Goal: Task Accomplishment & Management: Use online tool/utility

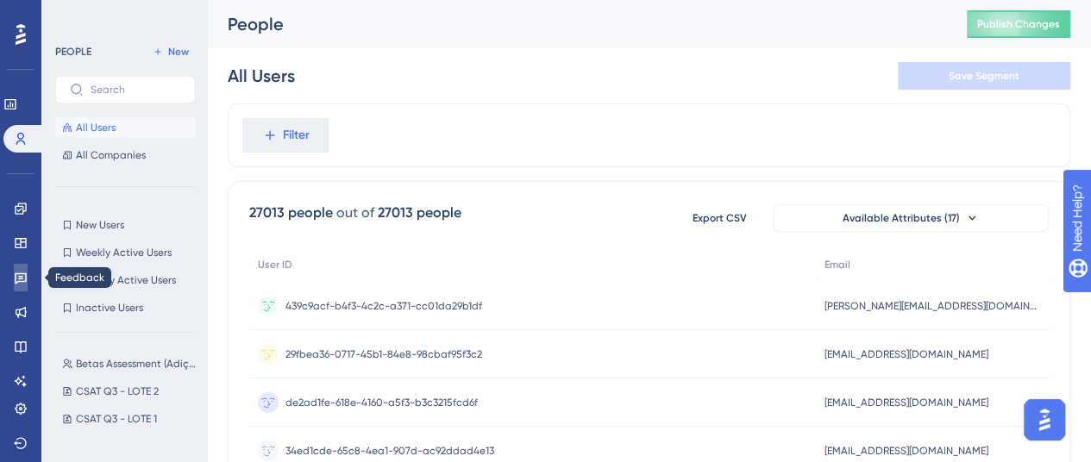
click at [17, 268] on link at bounding box center [21, 278] width 14 height 28
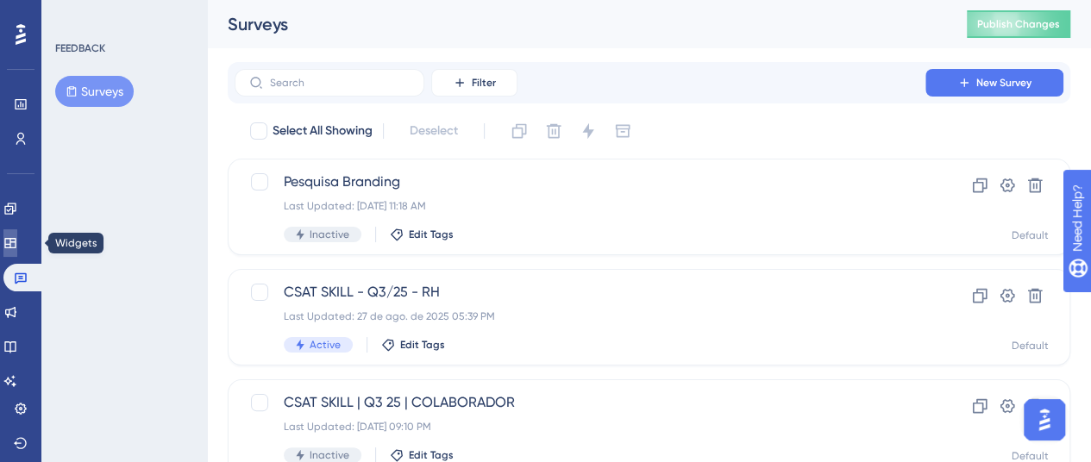
click at [17, 246] on icon at bounding box center [10, 243] width 14 height 14
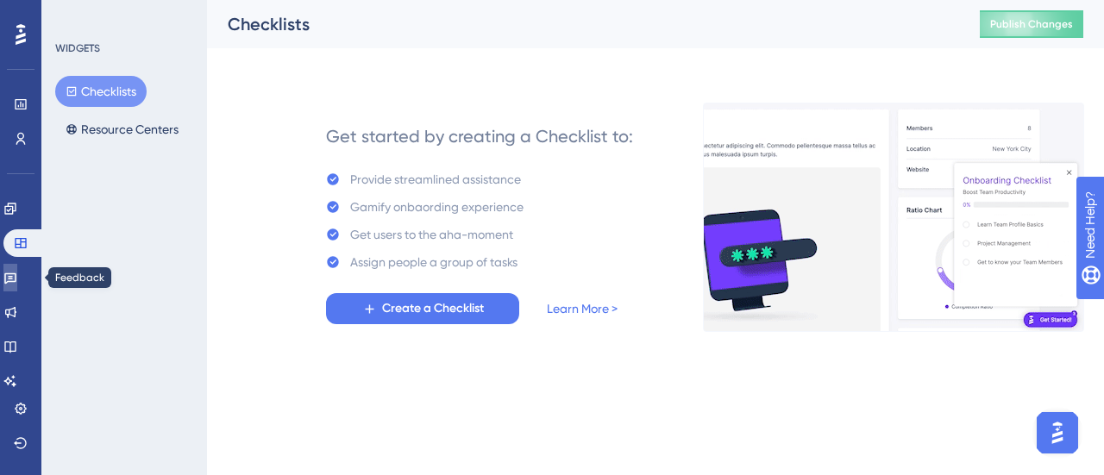
drag, startPoint x: 22, startPoint y: 274, endPoint x: 23, endPoint y: 263, distance: 11.2
click at [17, 274] on icon at bounding box center [10, 278] width 14 height 14
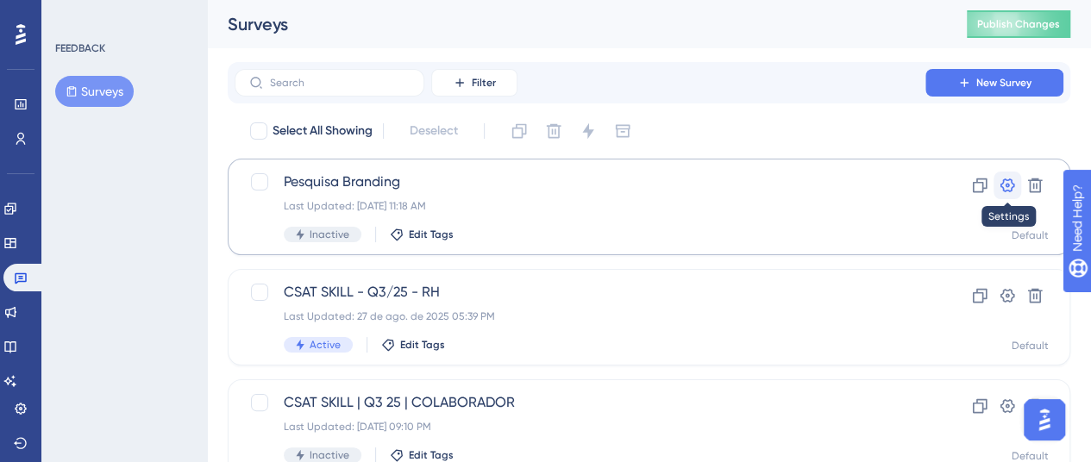
click at [1007, 181] on icon at bounding box center [1007, 185] width 17 height 17
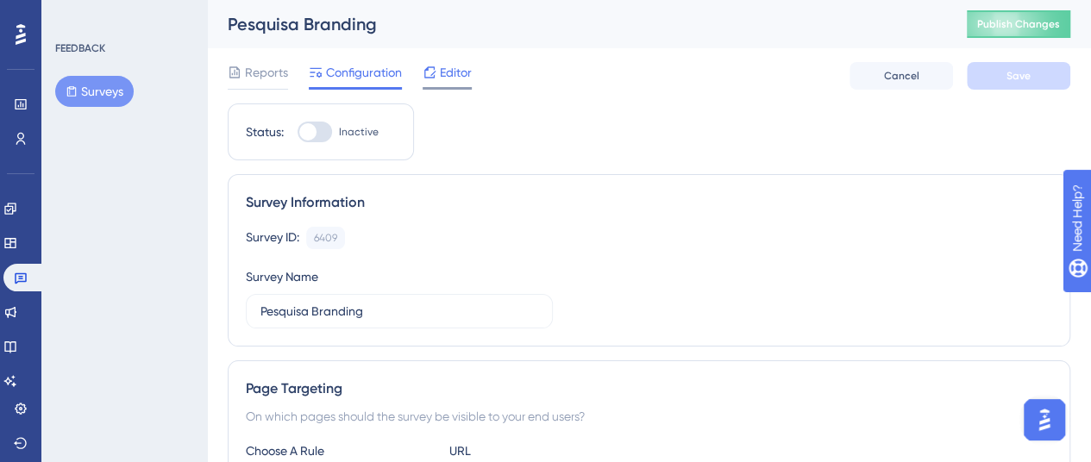
click at [456, 74] on span "Editor" at bounding box center [456, 72] width 32 height 21
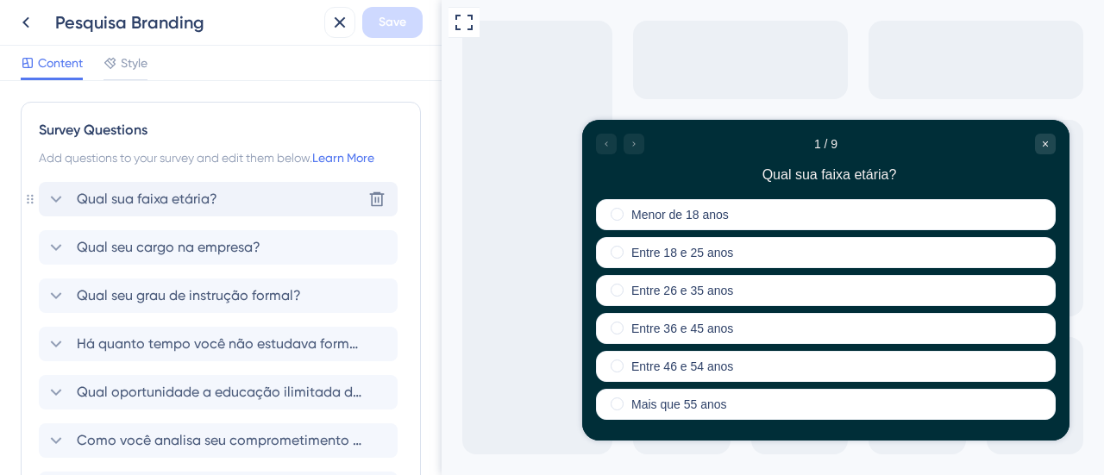
click at [233, 192] on div "Qual sua faixa etária? [GEOGRAPHIC_DATA]" at bounding box center [218, 199] width 359 height 35
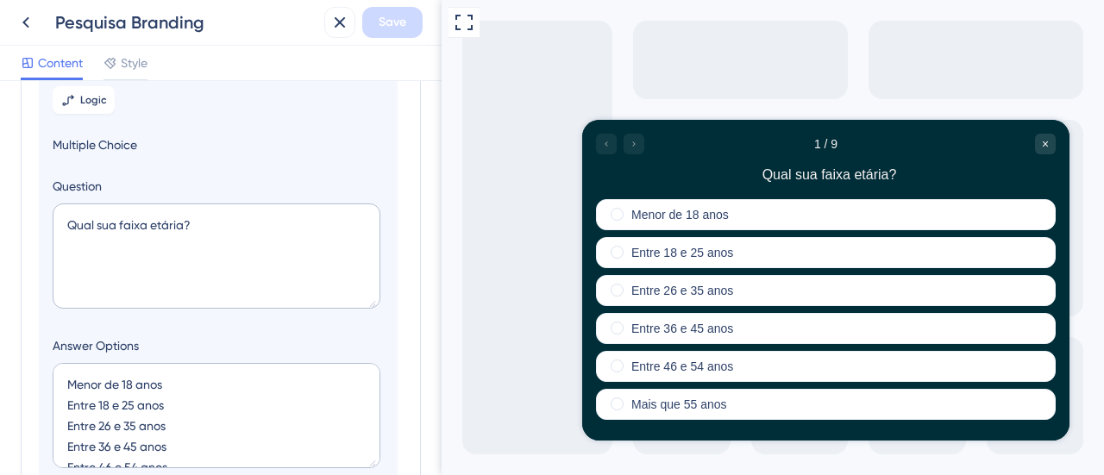
scroll to position [186, 0]
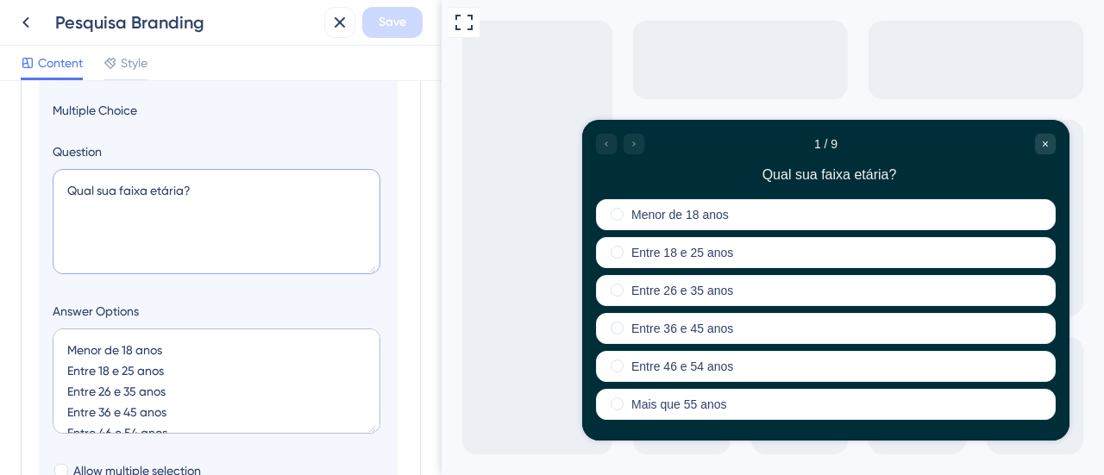
drag, startPoint x: 235, startPoint y: 187, endPoint x: 43, endPoint y: 170, distance: 192.3
click at [43, 170] on section "Logic Multiple Choice Question Qual sua faixa etária? Answer Options Menor de 1…" at bounding box center [218, 345] width 359 height 631
drag, startPoint x: 189, startPoint y: 349, endPoint x: 55, endPoint y: 348, distance: 133.7
click at [55, 348] on textarea "Menor de 18 anos Entre 18 e 25 anos Entre 26 e 35 anos Entre 36 e 45 anos Entre…" at bounding box center [217, 381] width 328 height 105
drag, startPoint x: 178, startPoint y: 369, endPoint x: 55, endPoint y: 379, distance: 122.9
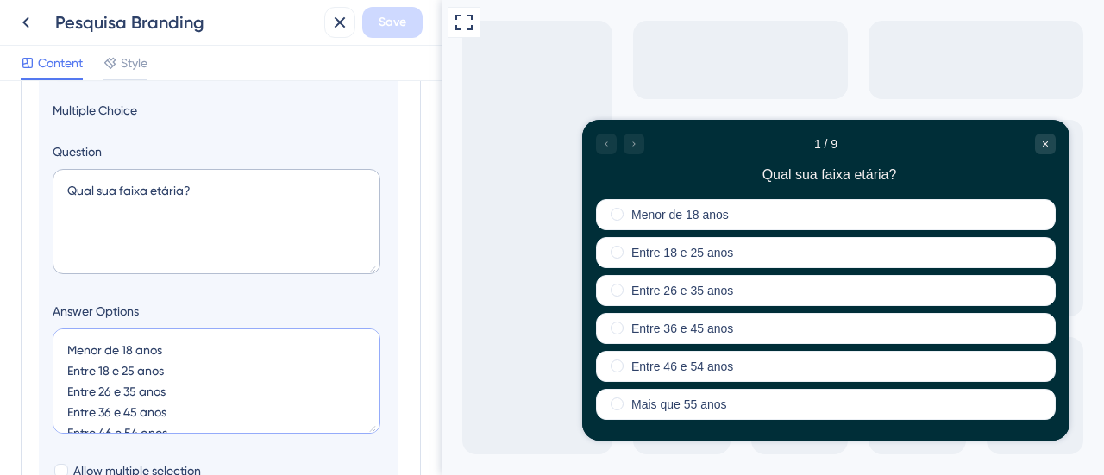
click at [55, 379] on textarea "Menor de 18 anos Entre 18 e 25 anos Entre 26 e 35 anos Entre 36 e 45 anos Entre…" at bounding box center [217, 381] width 328 height 105
drag, startPoint x: 171, startPoint y: 389, endPoint x: 45, endPoint y: 380, distance: 126.2
click at [45, 380] on section "Logic Multiple Choice Question Qual sua faixa etária? Answer Options Menor de 1…" at bounding box center [218, 345] width 359 height 631
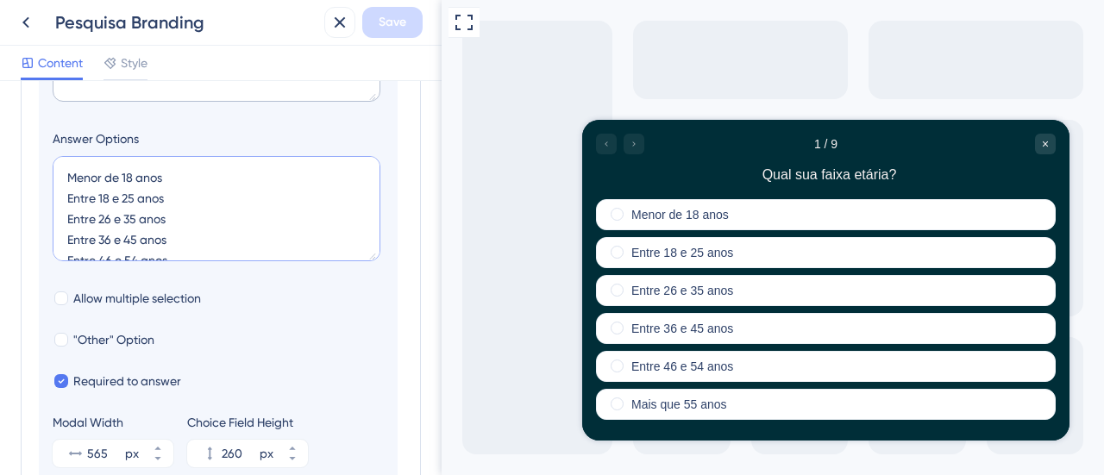
scroll to position [7, 0]
drag, startPoint x: 183, startPoint y: 239, endPoint x: 25, endPoint y: 226, distance: 158.4
click at [25, 226] on div "Survey Questions Add questions to your survey and edit them below. Learn More D…" at bounding box center [221, 340] width 400 height 1195
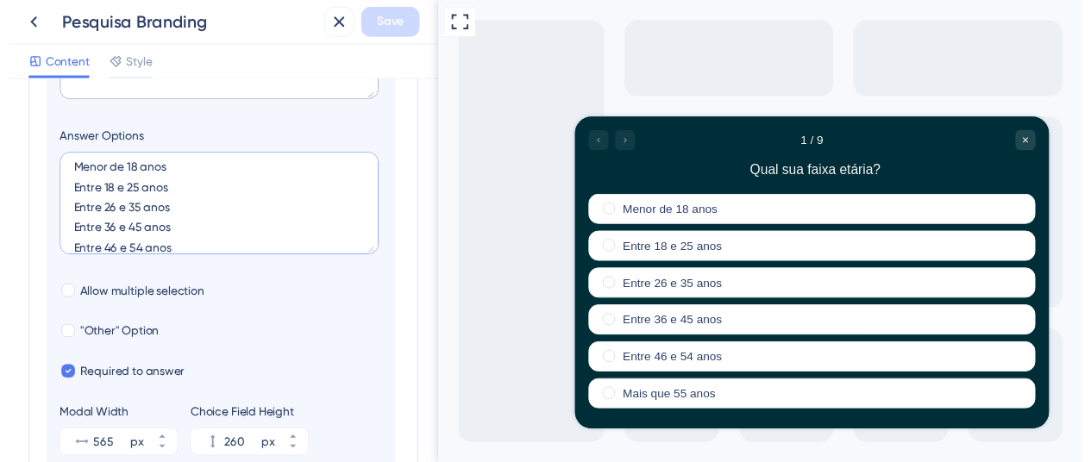
scroll to position [41, 0]
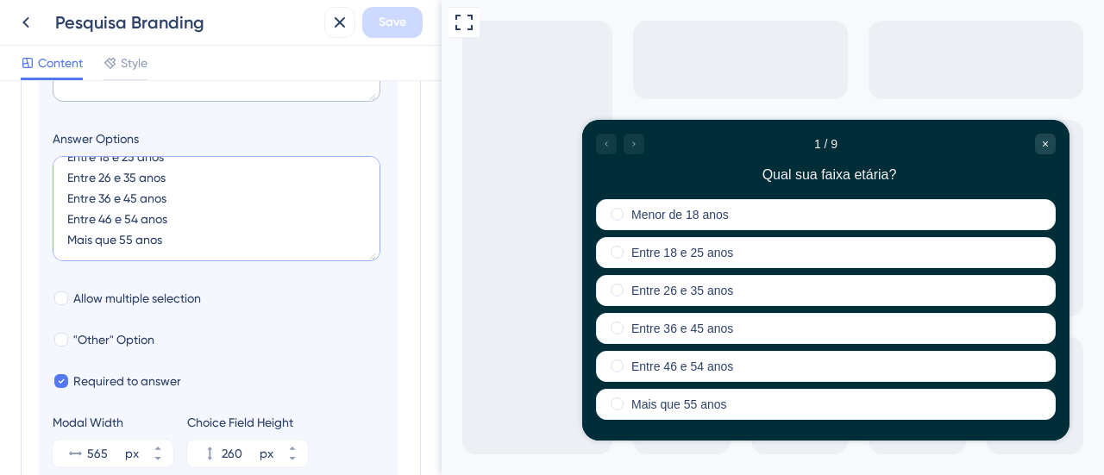
drag, startPoint x: 183, startPoint y: 218, endPoint x: 45, endPoint y: 211, distance: 138.2
click at [45, 211] on section "Logic Multiple Choice Question Qual sua faixa etária? Answer Options Menor de 1…" at bounding box center [218, 173] width 359 height 631
drag, startPoint x: 175, startPoint y: 239, endPoint x: 60, endPoint y: 242, distance: 115.7
click at [60, 242] on textarea "Menor de 18 anos Entre 18 e 25 anos Entre 26 e 35 anos Entre 36 e 45 anos Entre…" at bounding box center [217, 208] width 328 height 105
click at [28, 16] on icon at bounding box center [26, 22] width 21 height 21
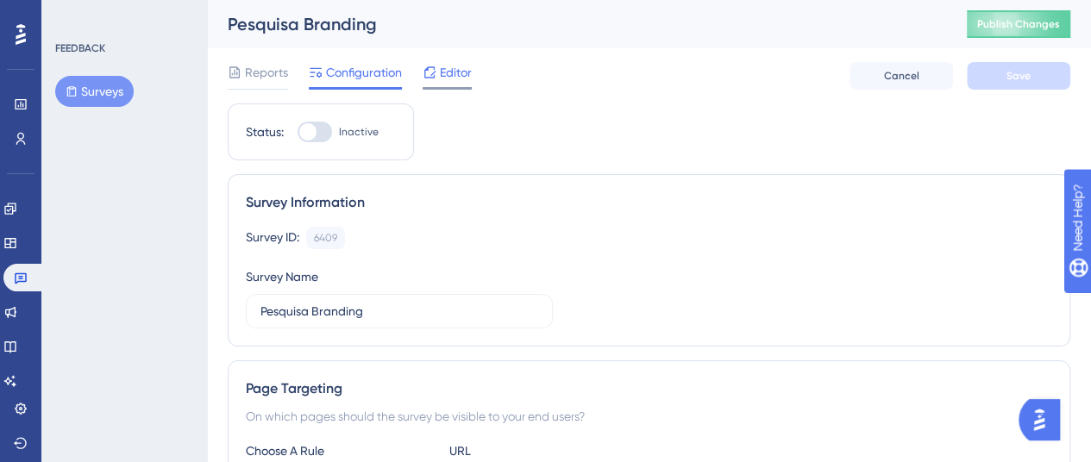
click at [447, 72] on span "Editor" at bounding box center [456, 72] width 32 height 21
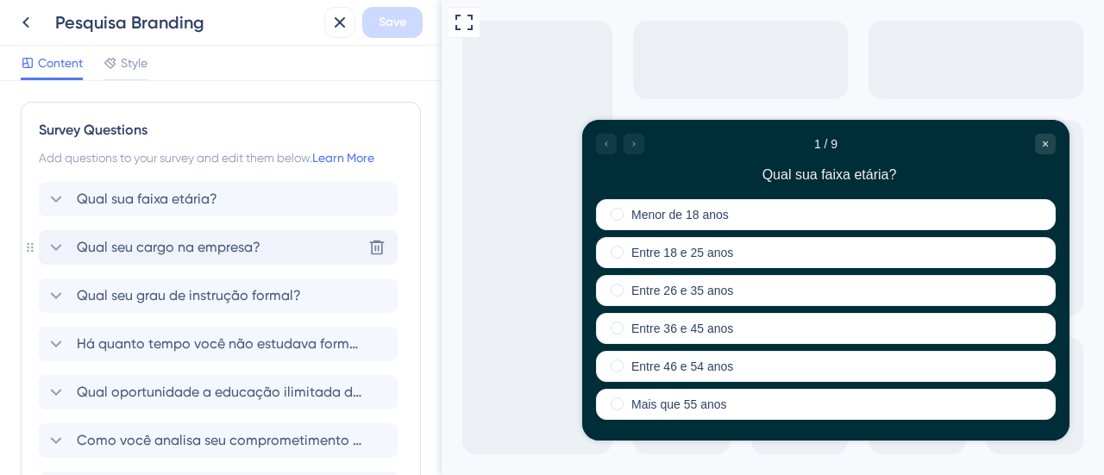
click at [226, 252] on span "Qual seu cargo na empresa?" at bounding box center [169, 247] width 184 height 21
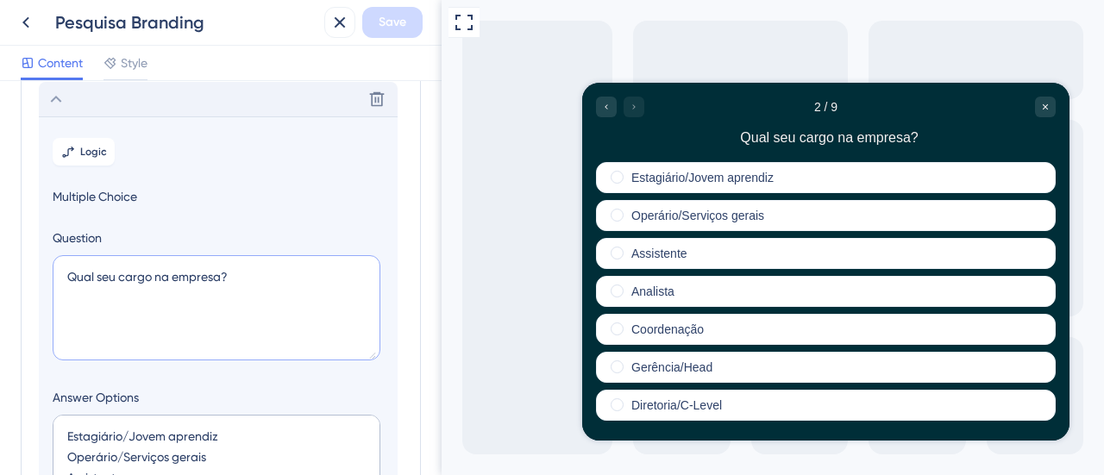
drag, startPoint x: 251, startPoint y: 272, endPoint x: 44, endPoint y: 273, distance: 207.1
click at [44, 273] on section "Logic Multiple Choice Question Qual seu cargo na empresa? Answer Options Estagi…" at bounding box center [218, 431] width 359 height 631
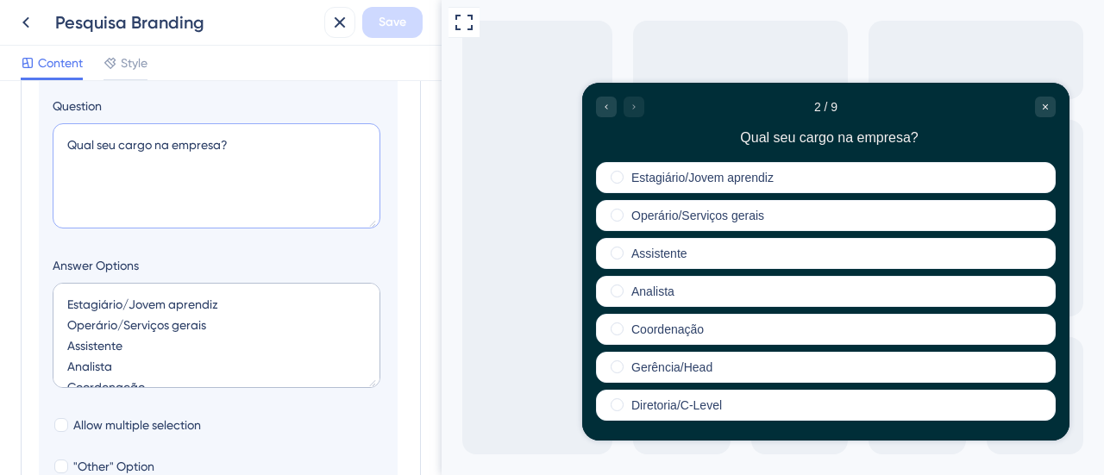
scroll to position [321, 0]
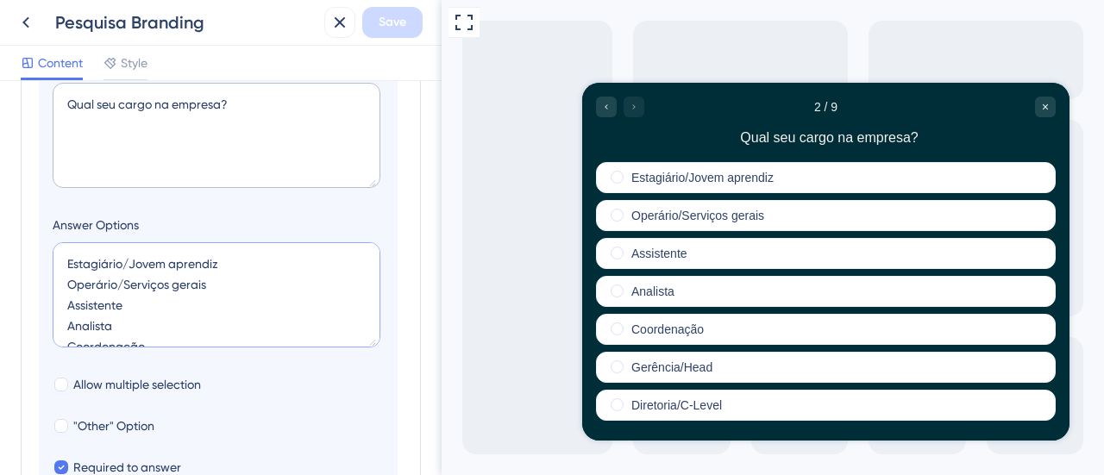
drag, startPoint x: 223, startPoint y: 260, endPoint x: 57, endPoint y: 266, distance: 165.7
click at [57, 266] on textarea "Estagiário/Jovem aprendiz Operário/Serviços gerais Assistente Analista Coordena…" at bounding box center [217, 294] width 328 height 105
drag, startPoint x: 212, startPoint y: 286, endPoint x: 61, endPoint y: 280, distance: 151.1
click at [61, 280] on textarea "Estagiário/Jovem aprendiz Operário/Serviços gerais Assistente Analista Coordena…" at bounding box center [217, 294] width 328 height 105
drag, startPoint x: 102, startPoint y: 304, endPoint x: 52, endPoint y: 305, distance: 50.1
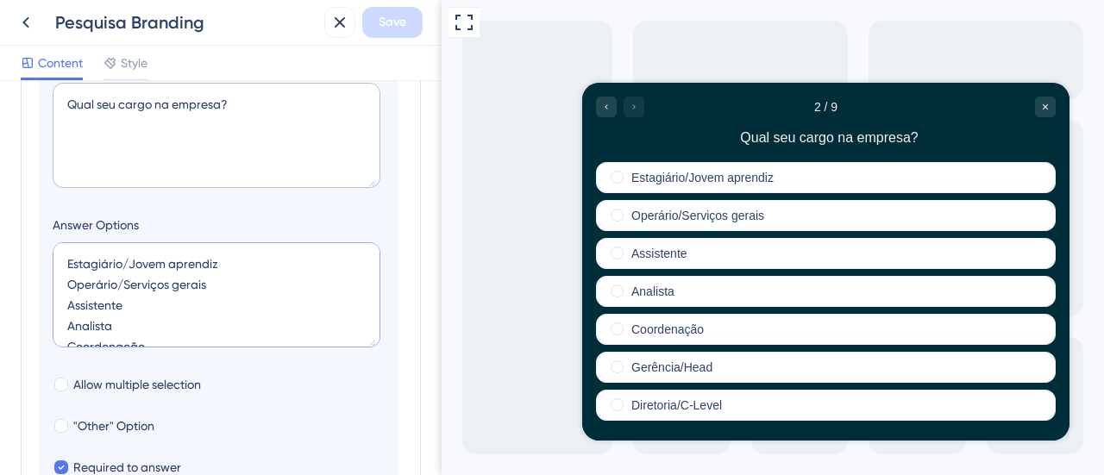
click at [53, 305] on textarea "Estagiário/Jovem aprendiz Operário/Serviços gerais Assistente Analista Coordena…" at bounding box center [217, 294] width 328 height 105
drag, startPoint x: 111, startPoint y: 324, endPoint x: 66, endPoint y: 314, distance: 46.9
click at [66, 314] on textarea "Estagiário/Jovem aprendiz Operário/Serviços gerais Assistente Analista Coordena…" at bounding box center [217, 294] width 328 height 105
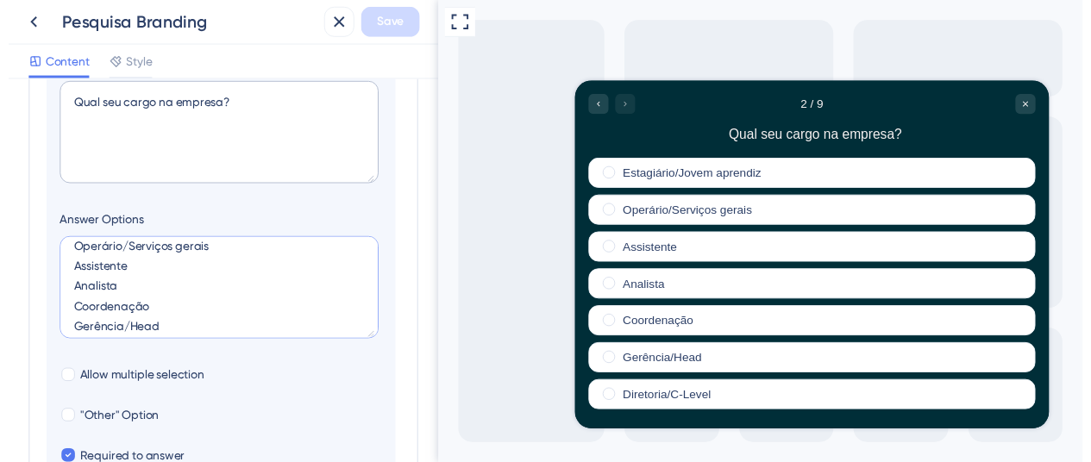
scroll to position [62, 0]
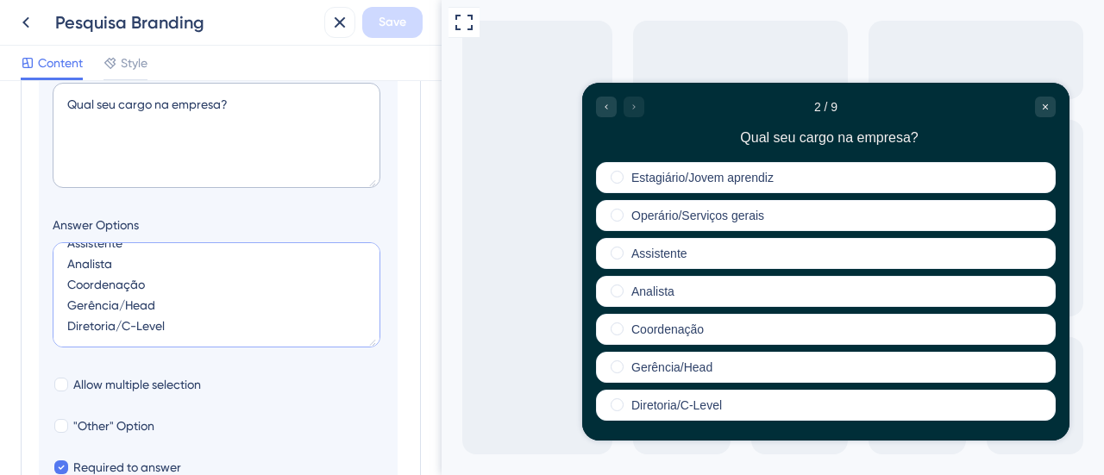
drag, startPoint x: 138, startPoint y: 282, endPoint x: 60, endPoint y: 280, distance: 78.5
click at [60, 280] on textarea "Estagiário/Jovem aprendiz Operário/Serviços gerais Assistente Analista Coordena…" at bounding box center [217, 294] width 328 height 105
click at [154, 286] on textarea "Estagiário/Jovem aprendiz Operário/Serviços gerais Assistente Analista Coordena…" at bounding box center [217, 294] width 328 height 105
drag, startPoint x: 165, startPoint y: 303, endPoint x: 62, endPoint y: 301, distance: 102.7
click at [62, 301] on textarea "Estagiário/Jovem aprendiz Operário/Serviços gerais Assistente Analista Coordena…" at bounding box center [217, 294] width 328 height 105
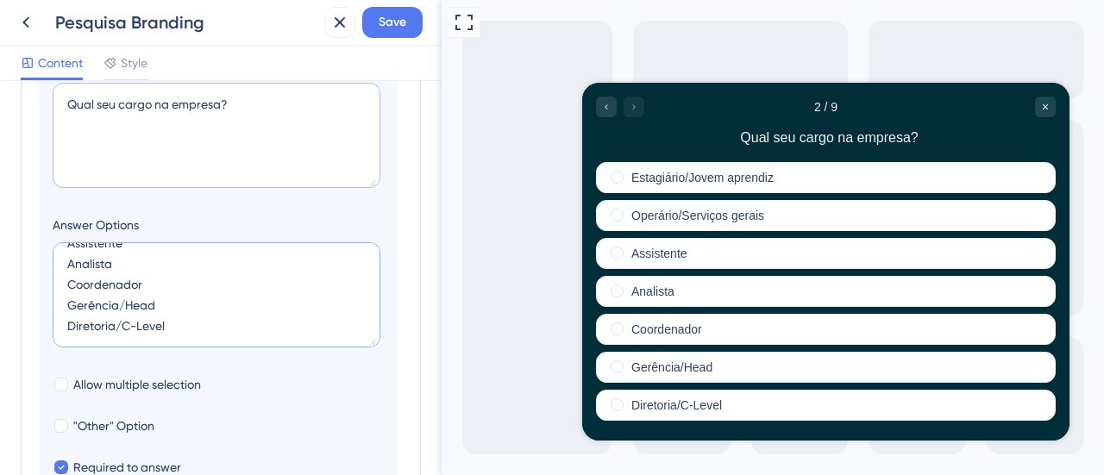
type textarea "Estagiário/Jovem aprendiz Operário/Serviços gerais Assistente Analista Coordena…"
drag, startPoint x: 175, startPoint y: 326, endPoint x: 29, endPoint y: 338, distance: 146.3
click at [29, 338] on div "Survey Questions Add questions to your survey and edit them below. Learn More Q…" at bounding box center [221, 378] width 400 height 1195
click at [17, 20] on icon at bounding box center [26, 22] width 21 height 21
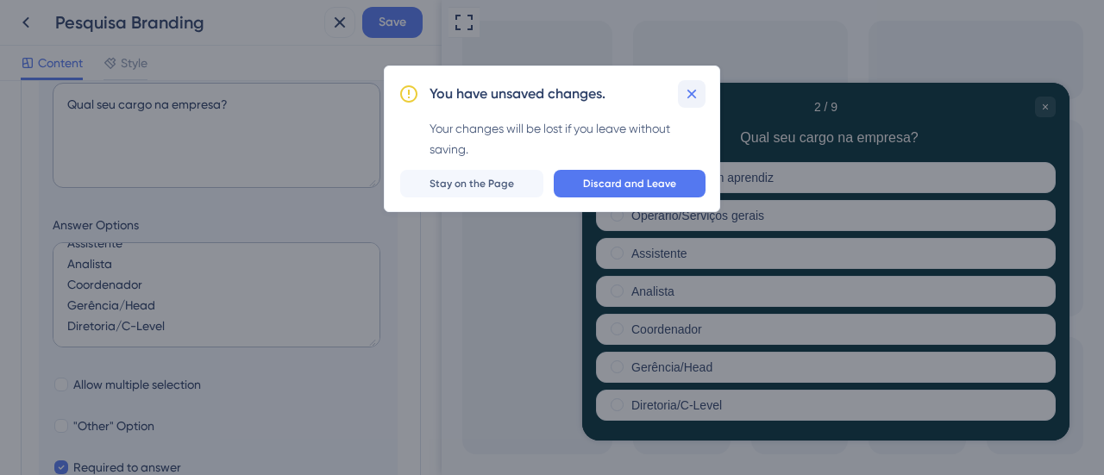
click at [688, 94] on icon at bounding box center [691, 93] width 17 height 17
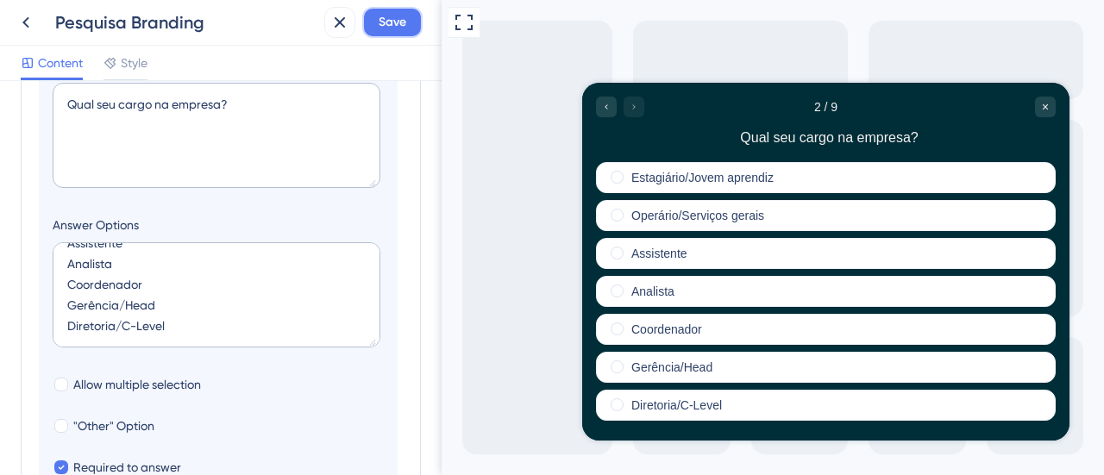
click at [379, 20] on span "Save" at bounding box center [393, 22] width 28 height 21
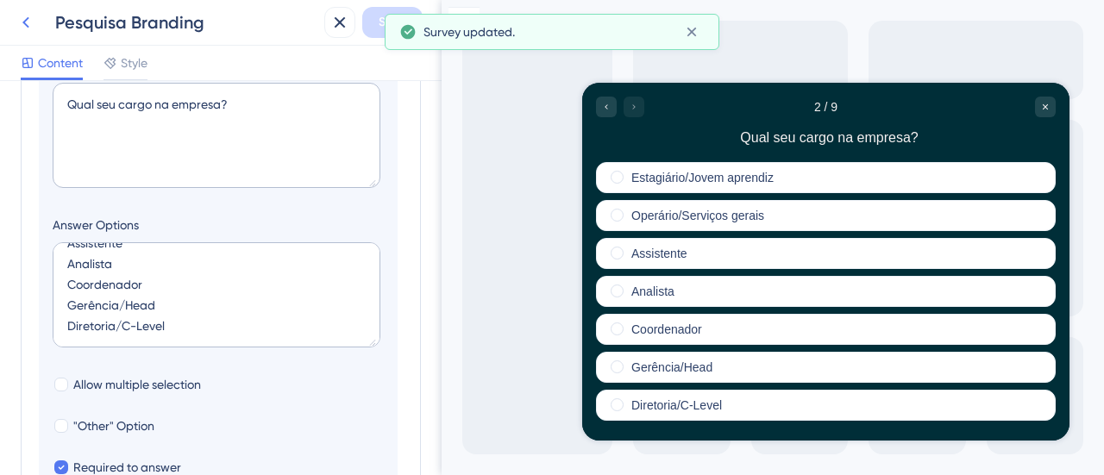
click at [22, 26] on icon at bounding box center [26, 22] width 21 height 21
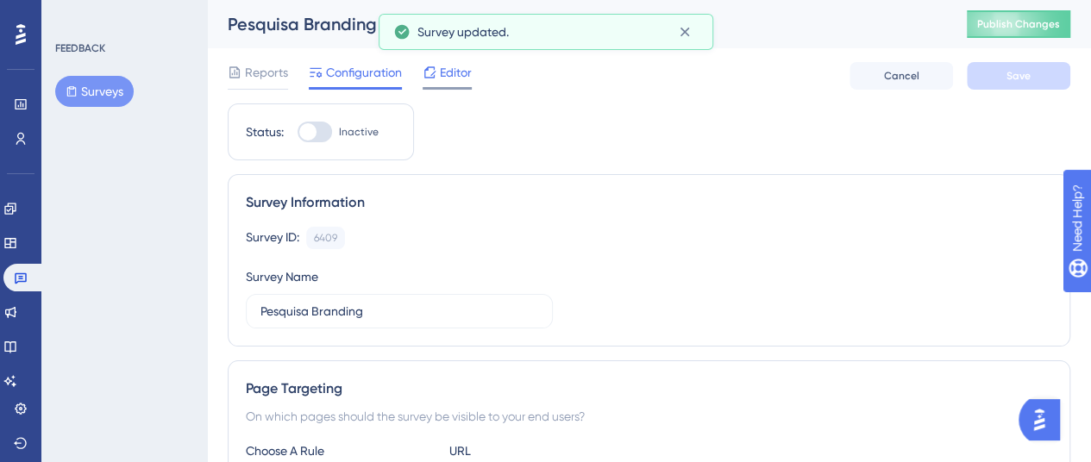
click at [459, 77] on span "Editor" at bounding box center [456, 72] width 32 height 21
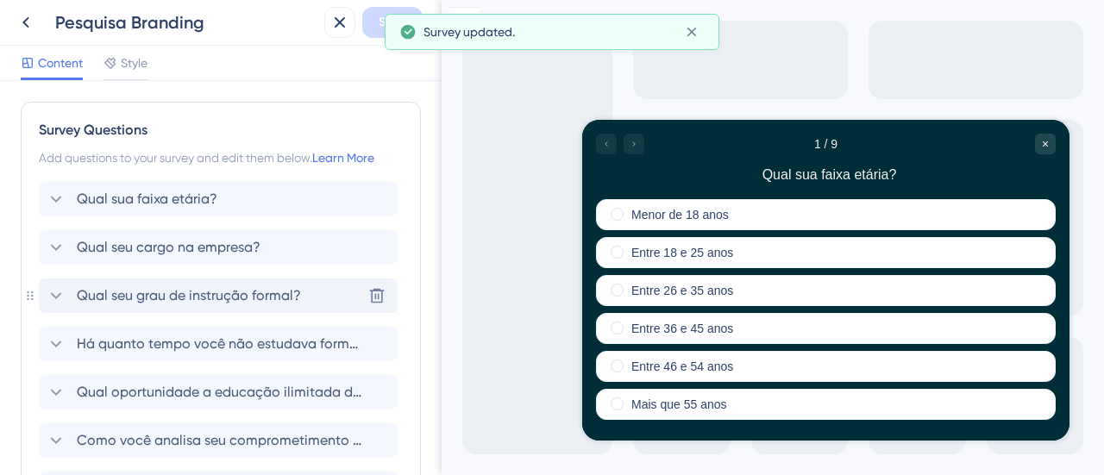
click at [316, 299] on div "Qual seu grau de instrução formal? [GEOGRAPHIC_DATA]" at bounding box center [218, 296] width 359 height 35
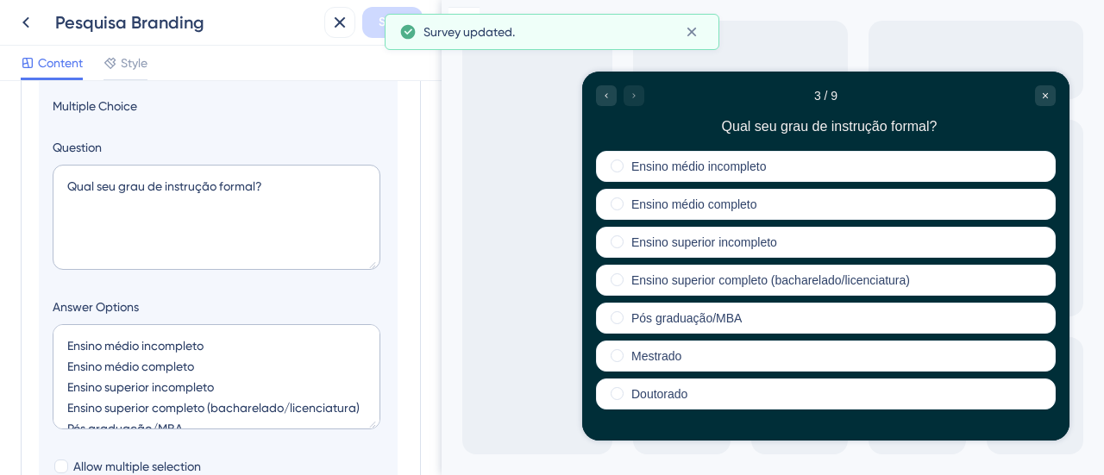
scroll to position [365, 0]
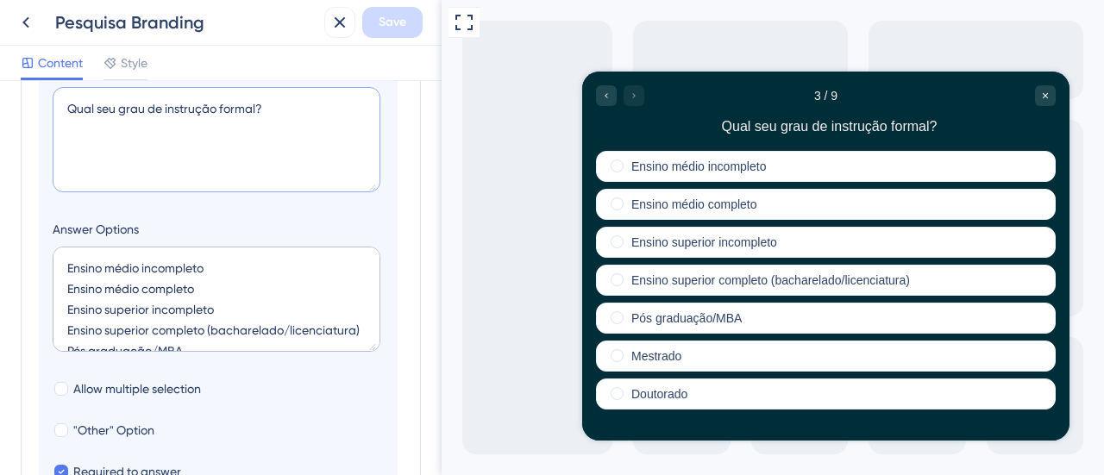
drag, startPoint x: 288, startPoint y: 111, endPoint x: 24, endPoint y: 118, distance: 264.1
click at [24, 118] on div "Survey Questions Add questions to your survey and edit them below. Learn More Q…" at bounding box center [221, 334] width 400 height 1195
drag, startPoint x: 203, startPoint y: 261, endPoint x: 39, endPoint y: 255, distance: 164.0
click at [39, 255] on section "Logic Multiple Choice Question Qual seu grau de instrução formal? Answer Option…" at bounding box center [218, 263] width 359 height 631
drag, startPoint x: 185, startPoint y: 292, endPoint x: 66, endPoint y: 286, distance: 120.1
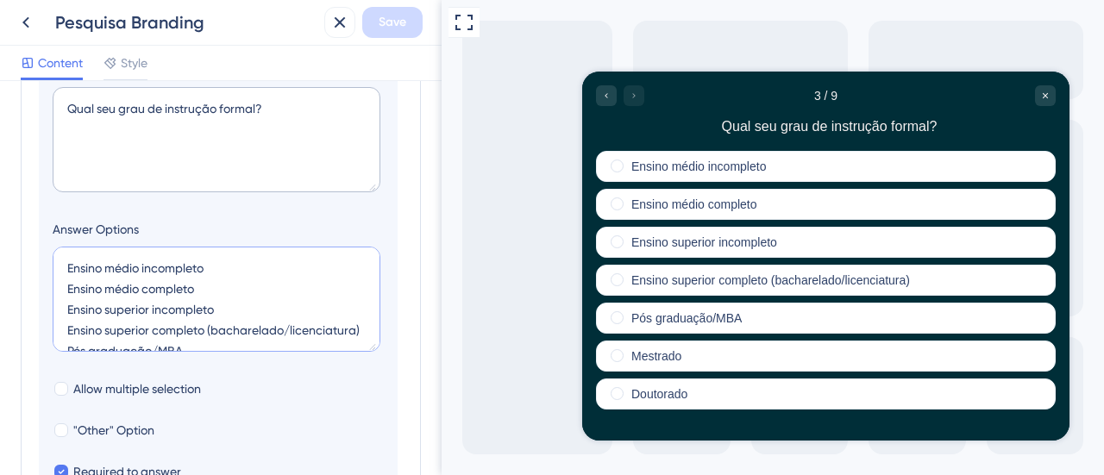
click at [66, 286] on textarea "Ensino médio incompleto Ensino médio completo Ensino superior incompleto Ensino…" at bounding box center [217, 299] width 328 height 105
drag, startPoint x: 219, startPoint y: 310, endPoint x: 48, endPoint y: 303, distance: 171.0
click at [48, 303] on section "Logic Multiple Choice Question Qual seu grau de instrução formal? Answer Option…" at bounding box center [218, 263] width 359 height 631
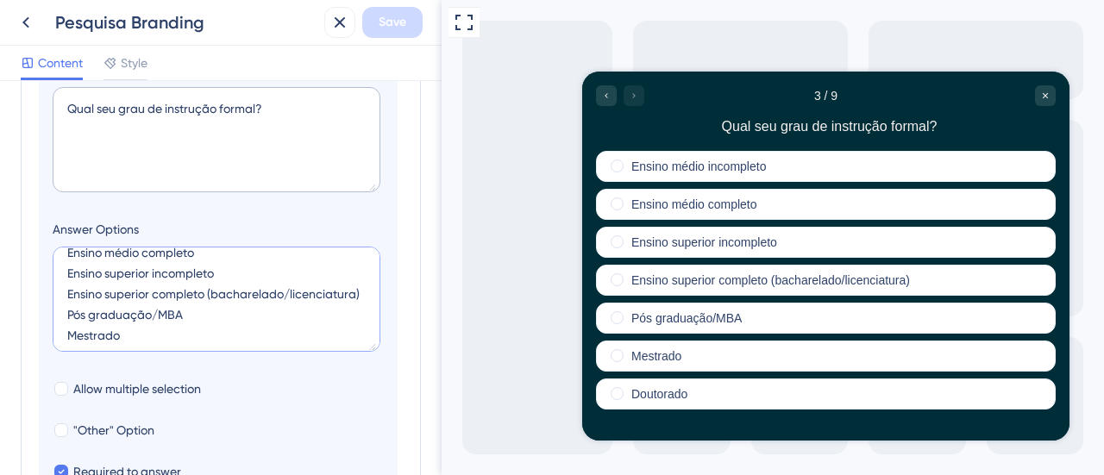
scroll to position [0, 0]
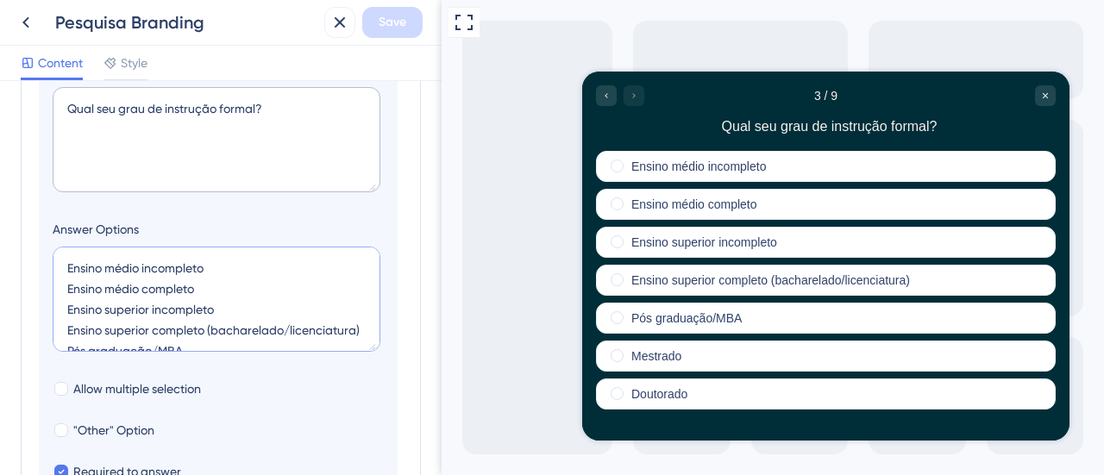
drag, startPoint x: 145, startPoint y: 324, endPoint x: 35, endPoint y: 326, distance: 109.6
click at [35, 326] on div "Survey Questions Add questions to your survey and edit them below. Learn More Q…" at bounding box center [221, 334] width 400 height 1195
drag, startPoint x: 170, startPoint y: 254, endPoint x: 105, endPoint y: 254, distance: 64.7
click at [105, 254] on textarea "Ensino médio incompleto Ensino médio completo Ensino superior incompleto Ensino…" at bounding box center [217, 299] width 328 height 105
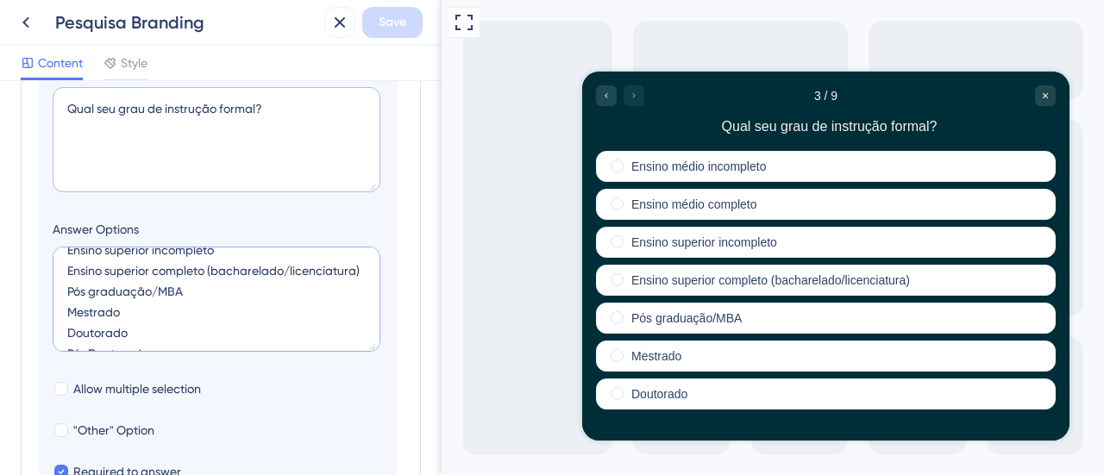
scroll to position [86, 0]
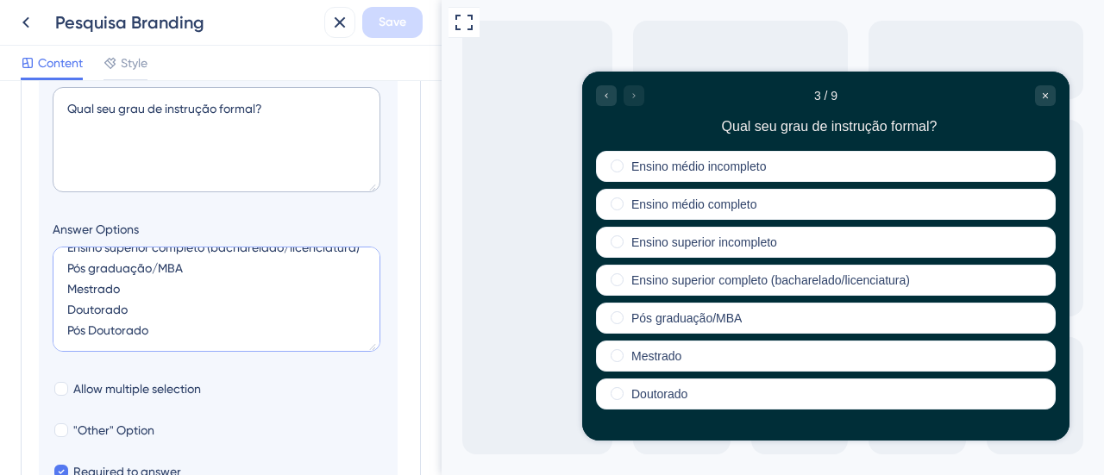
click at [242, 287] on textarea "Ensino médio incompleto Ensino médio completo Ensino superior incompleto Ensino…" at bounding box center [217, 299] width 328 height 105
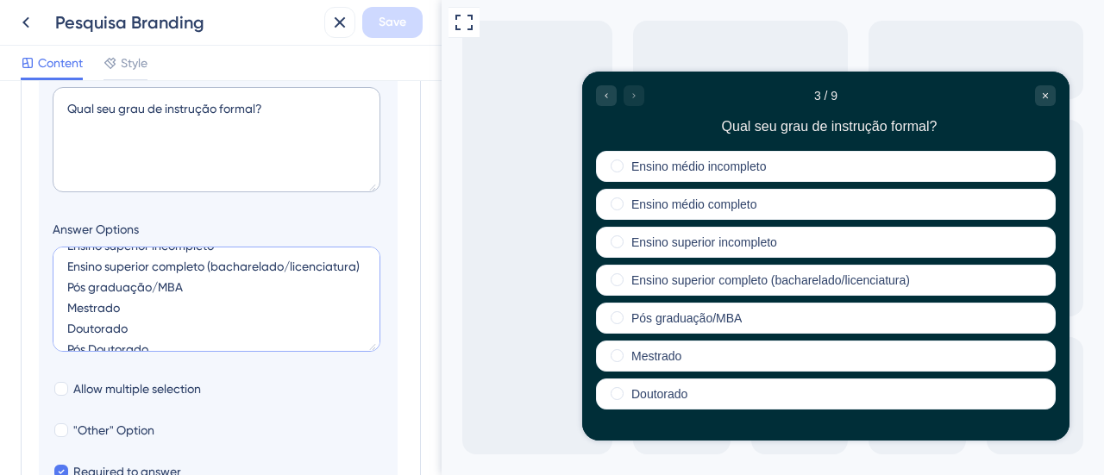
scroll to position [64, 0]
drag, startPoint x: 223, startPoint y: 261, endPoint x: 41, endPoint y: 263, distance: 182.9
click at [41, 263] on section "Logic Multiple Choice Question Qual seu grau de instrução formal? Answer Option…" at bounding box center [218, 263] width 359 height 631
drag, startPoint x: 190, startPoint y: 305, endPoint x: 57, endPoint y: 313, distance: 133.1
click at [57, 315] on textarea "Ensino médio incompleto Ensino médio completo Ensino superior incompleto Ensino…" at bounding box center [217, 299] width 328 height 105
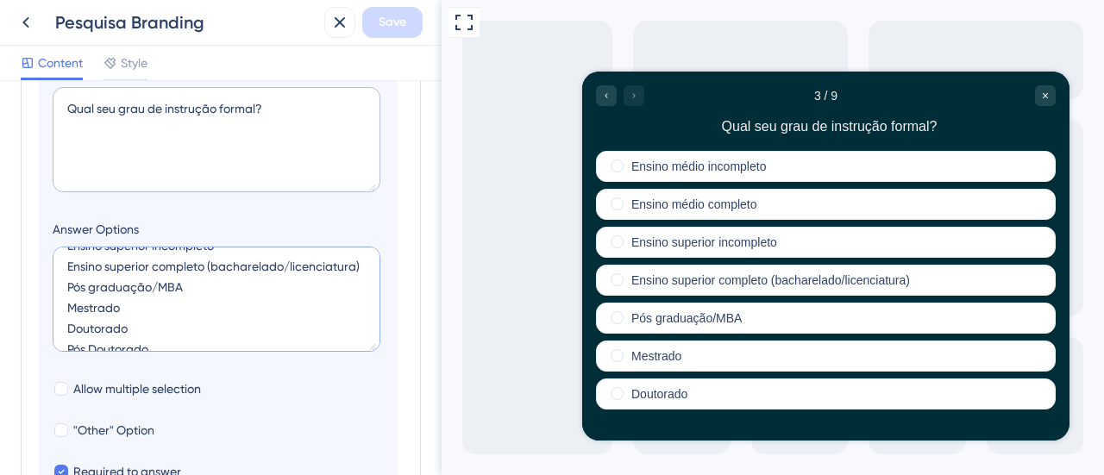
drag, startPoint x: 125, startPoint y: 332, endPoint x: 31, endPoint y: 318, distance: 95.0
click at [31, 318] on div "Survey Questions Add questions to your survey and edit them below. Learn More Q…" at bounding box center [221, 334] width 400 height 1195
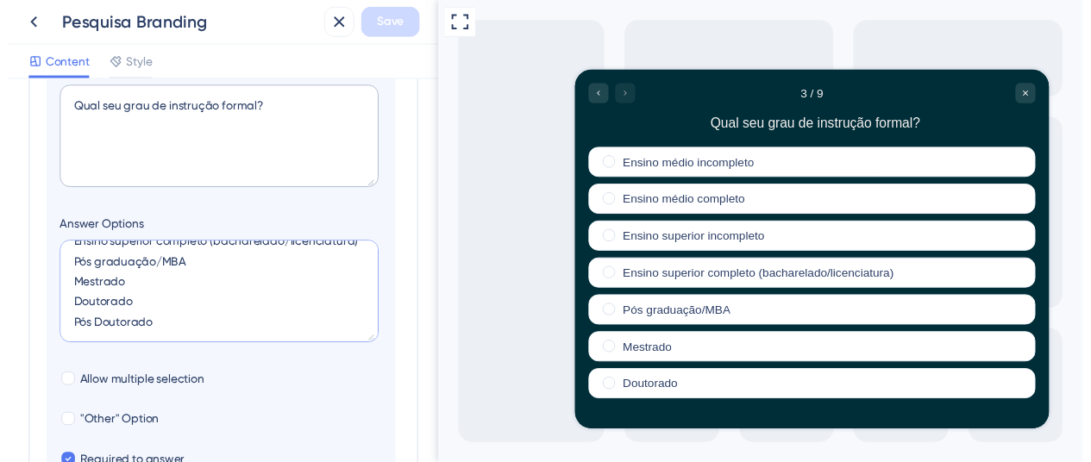
scroll to position [104, 0]
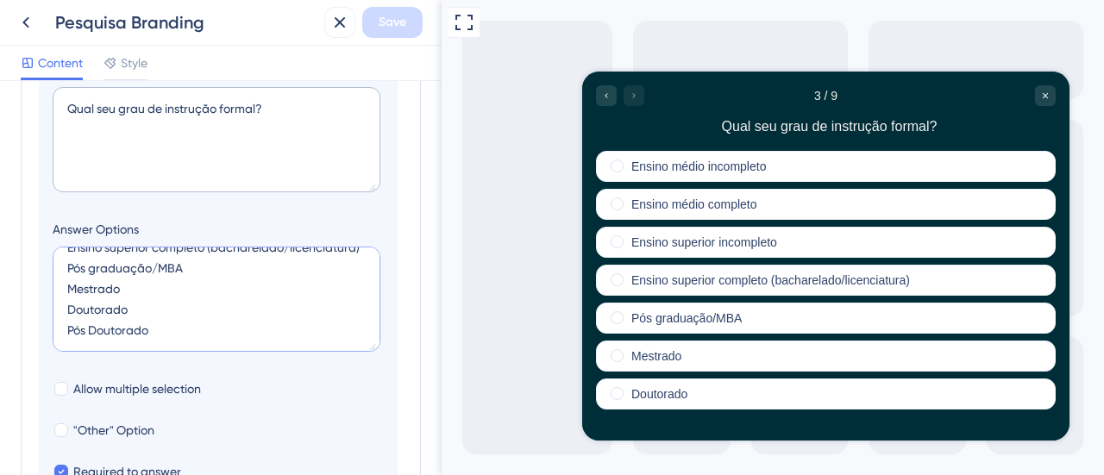
drag, startPoint x: 133, startPoint y: 311, endPoint x: 46, endPoint y: 307, distance: 87.2
click at [46, 307] on section "Logic Multiple Choice Question Qual seu grau de instrução formal? Answer Option…" at bounding box center [218, 263] width 359 height 631
drag, startPoint x: 147, startPoint y: 335, endPoint x: 50, endPoint y: 332, distance: 96.7
click at [50, 332] on section "Logic Multiple Choice Question Qual seu grau de instrução formal? Answer Option…" at bounding box center [218, 263] width 359 height 631
click at [22, 26] on icon at bounding box center [26, 22] width 21 height 21
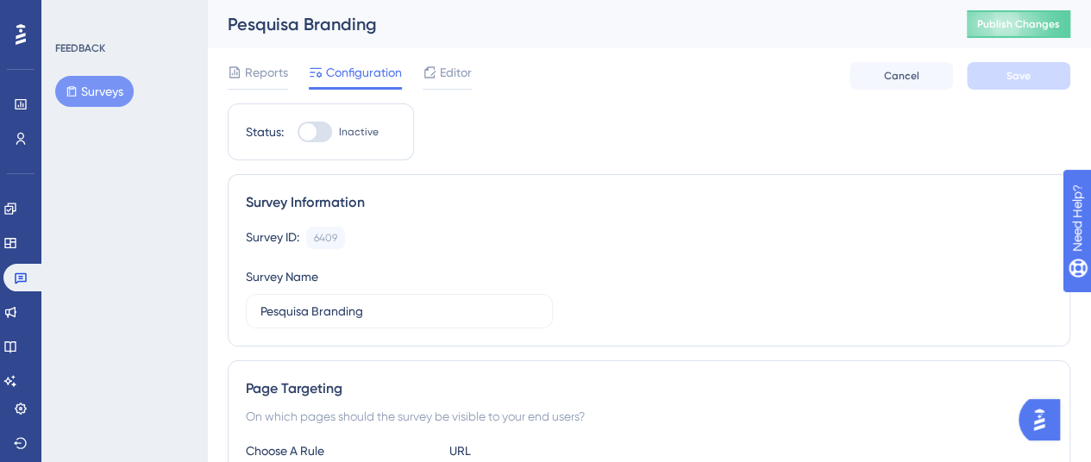
click at [437, 75] on icon at bounding box center [430, 73] width 14 height 14
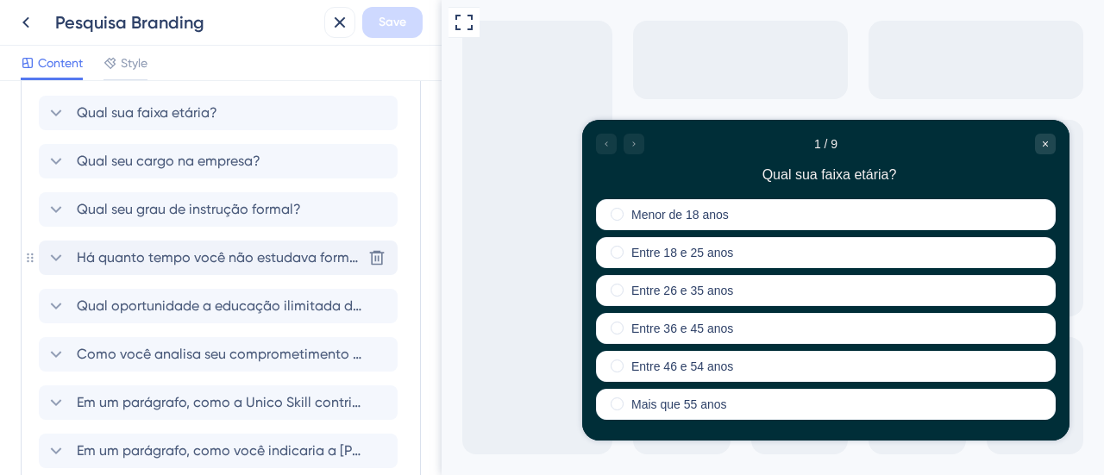
scroll to position [173, 0]
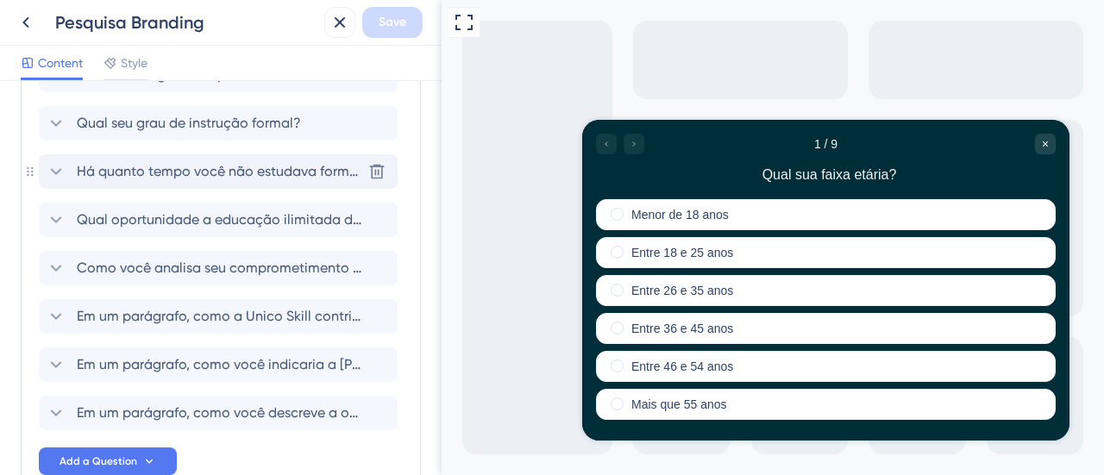
click at [288, 179] on span "Há quanto tempo você não estudava formalmente antes de ter acesso a Unico Skill?" at bounding box center [219, 171] width 285 height 21
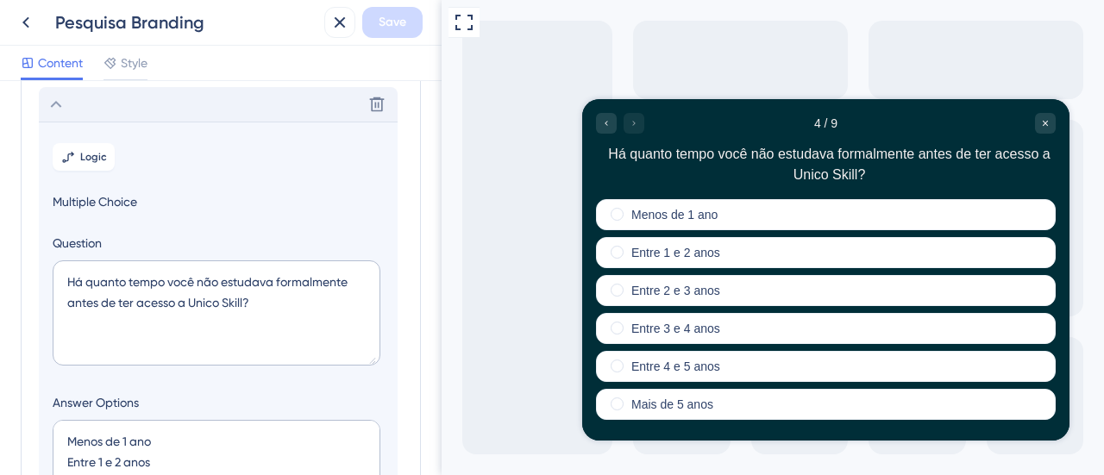
scroll to position [245, 0]
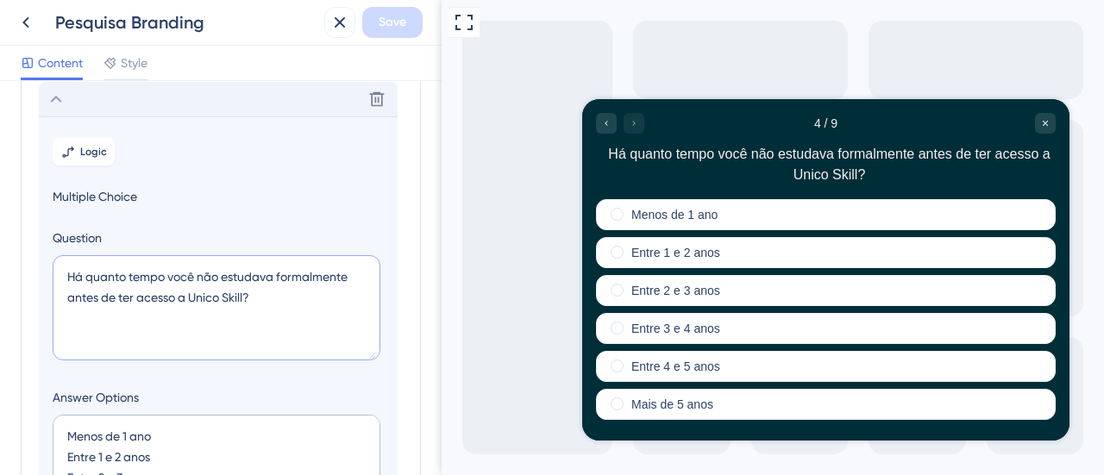
drag, startPoint x: 267, startPoint y: 296, endPoint x: 8, endPoint y: 279, distance: 260.2
click at [8, 279] on div "Survey Questions Add questions to your survey and edit them below. Learn More Q…" at bounding box center [221, 278] width 442 height 394
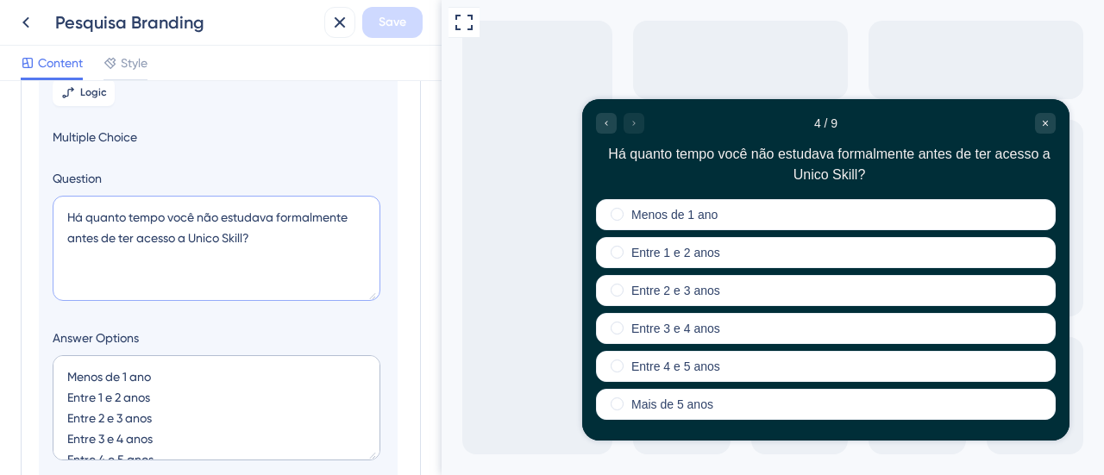
scroll to position [331, 0]
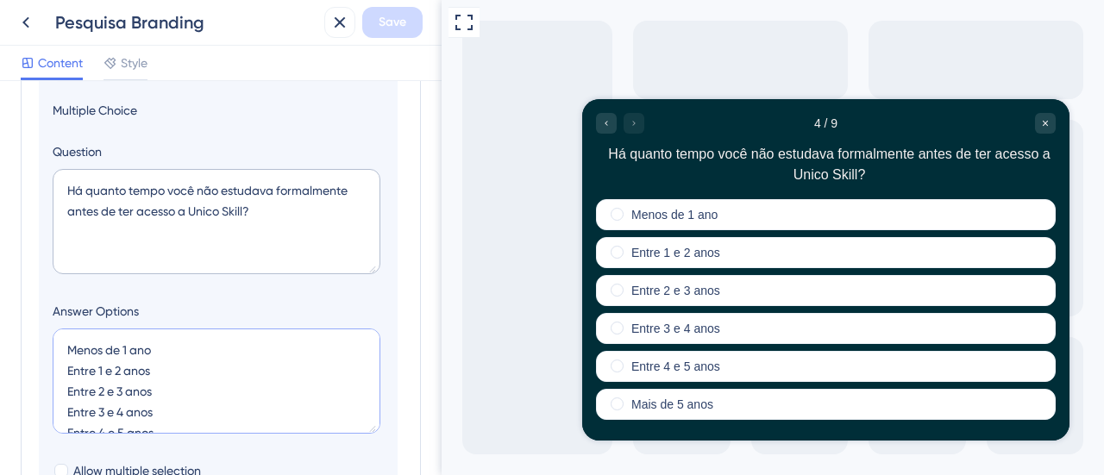
drag, startPoint x: 110, startPoint y: 355, endPoint x: 60, endPoint y: 360, distance: 50.3
click at [60, 360] on textarea "Menos de 1 ano Entre 1 e 2 anos Entre 2 e 3 anos Entre 3 e 4 anos Entre 4 e 5 a…" at bounding box center [217, 381] width 328 height 105
click at [182, 344] on textarea "Menos de 1 ano Entre 1 e 2 anos Entre 2 e 3 anos Entre 3 e 4 anos Entre 4 e 5 a…" at bounding box center [217, 381] width 328 height 105
click at [163, 346] on textarea "Menos de 1 ano Entre 1 e 2 anos Entre 2 e 3 anos Entre 3 e 4 anos Entre 4 e 5 a…" at bounding box center [217, 381] width 328 height 105
click at [195, 391] on textarea "Menos de 1 ano Entre 1 e 2 anos Entre 2 e 3 anos Entre 3 e 4 anos Entre 4 e 5 a…" at bounding box center [217, 381] width 328 height 105
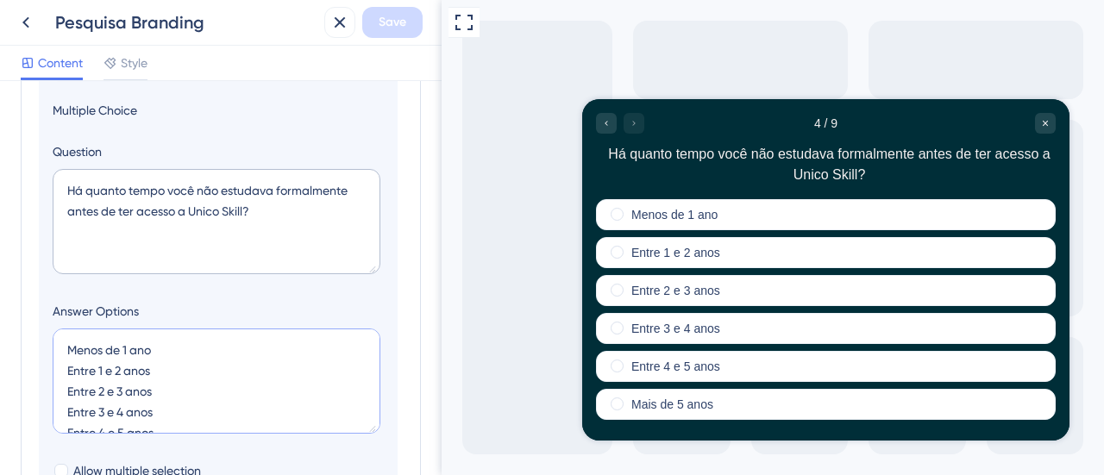
drag, startPoint x: 101, startPoint y: 350, endPoint x: 22, endPoint y: 348, distance: 79.4
click at [22, 348] on div "Survey Questions Add questions to your survey and edit them below. Learn More Q…" at bounding box center [221, 368] width 400 height 1195
drag, startPoint x: 128, startPoint y: 367, endPoint x: 61, endPoint y: 368, distance: 66.4
click at [61, 368] on textarea "Menos de 1 ano Entre 1 e 2 anos Entre 2 e 3 anos Entre 3 e 4 anos Entre 4 e 5 a…" at bounding box center [217, 381] width 328 height 105
drag, startPoint x: 125, startPoint y: 399, endPoint x: 41, endPoint y: 391, distance: 85.0
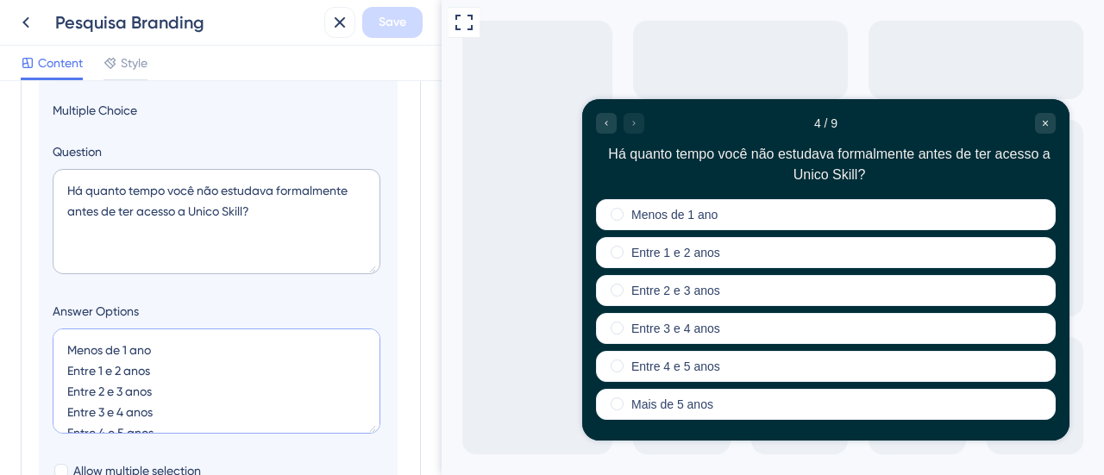
click at [41, 391] on section "Logic Multiple Choice Question Há quanto tempo você não estudava formalmente an…" at bounding box center [218, 345] width 359 height 631
drag, startPoint x: 166, startPoint y: 366, endPoint x: 59, endPoint y: 363, distance: 107.0
click at [59, 363] on textarea "Menos de 1 ano Entre 1 e 2 anos Entre 2 e 3 anos Entre 3 e 4 anos Entre 4 e 5 a…" at bounding box center [217, 381] width 328 height 105
drag, startPoint x: 60, startPoint y: 405, endPoint x: 30, endPoint y: 391, distance: 33.6
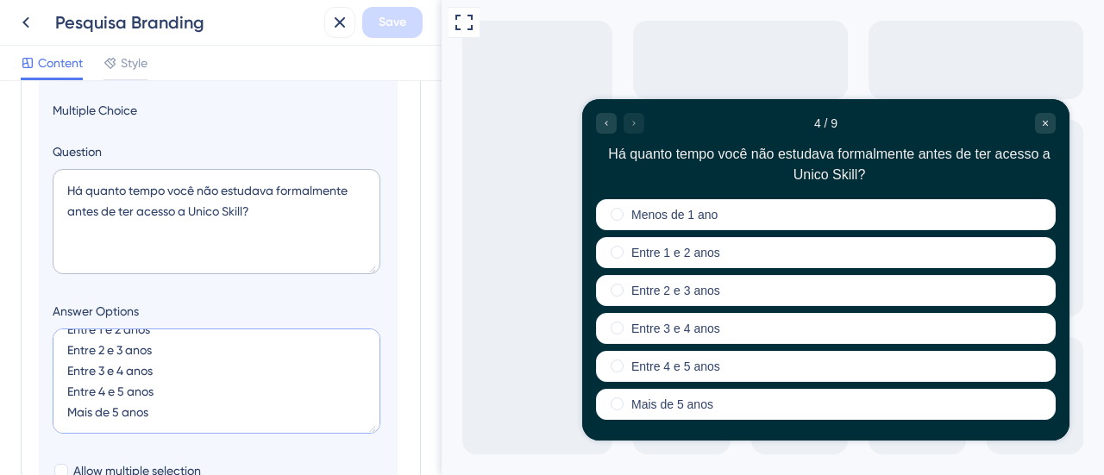
click at [30, 391] on div "Survey Questions Add questions to your survey and edit them below. Learn More Q…" at bounding box center [221, 368] width 400 height 1195
drag, startPoint x: 163, startPoint y: 415, endPoint x: 9, endPoint y: 414, distance: 154.4
click at [9, 414] on div "Survey Questions Add questions to your survey and edit them below. Learn More Q…" at bounding box center [221, 278] width 442 height 394
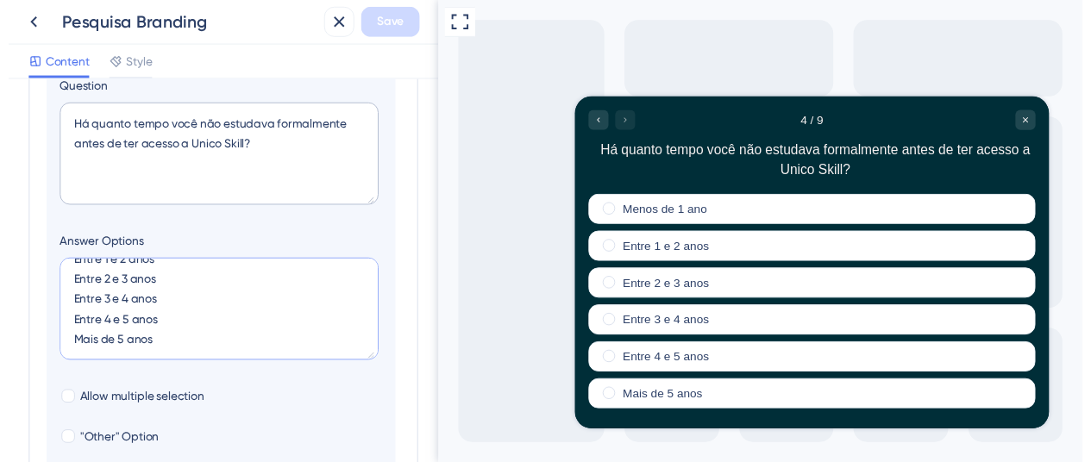
scroll to position [418, 0]
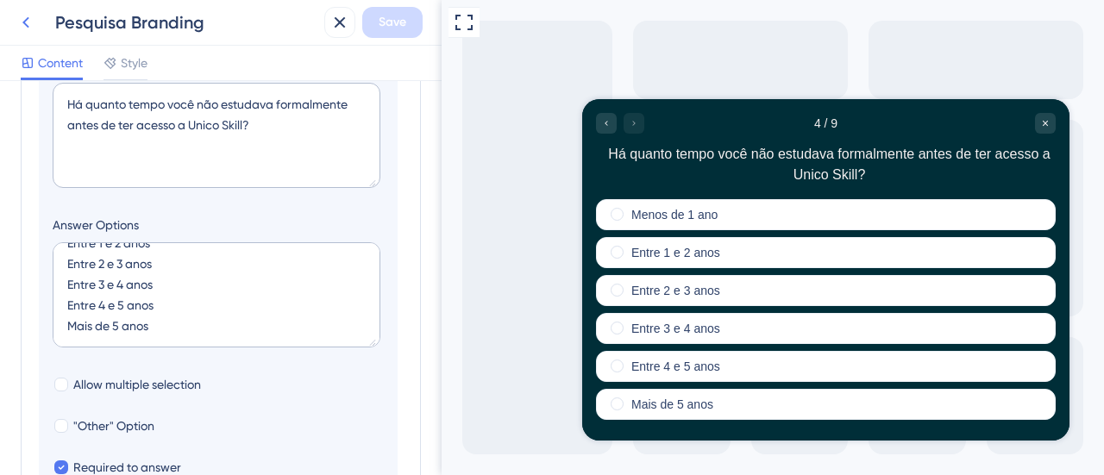
click at [21, 30] on icon at bounding box center [26, 22] width 21 height 21
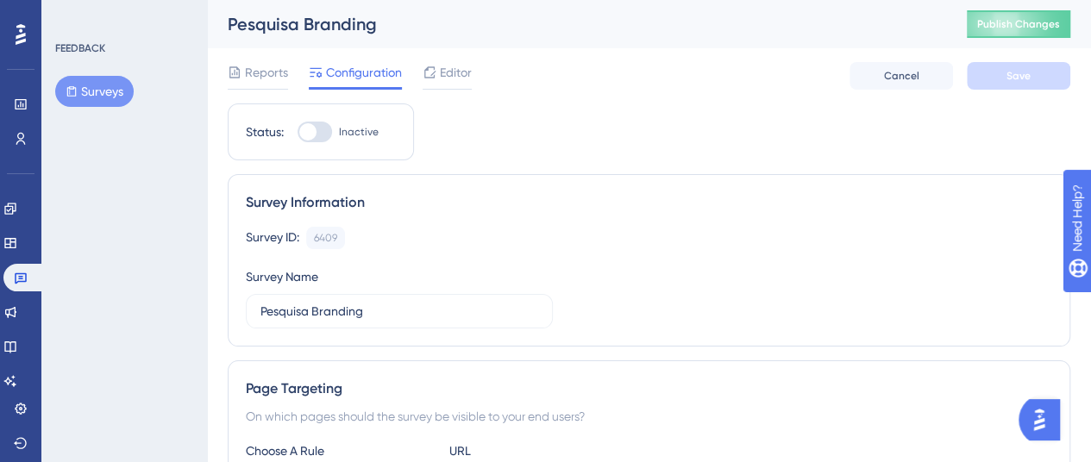
click at [456, 76] on span "Editor" at bounding box center [456, 72] width 32 height 21
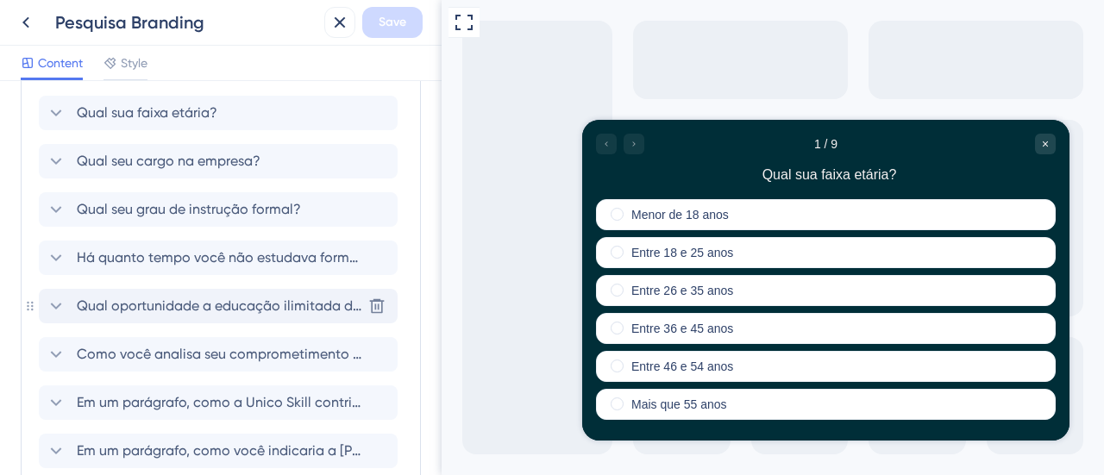
click at [245, 305] on span "Qual oportunidade a educação ilimitada da Unico Skill promove para sua vida ago…" at bounding box center [219, 306] width 285 height 21
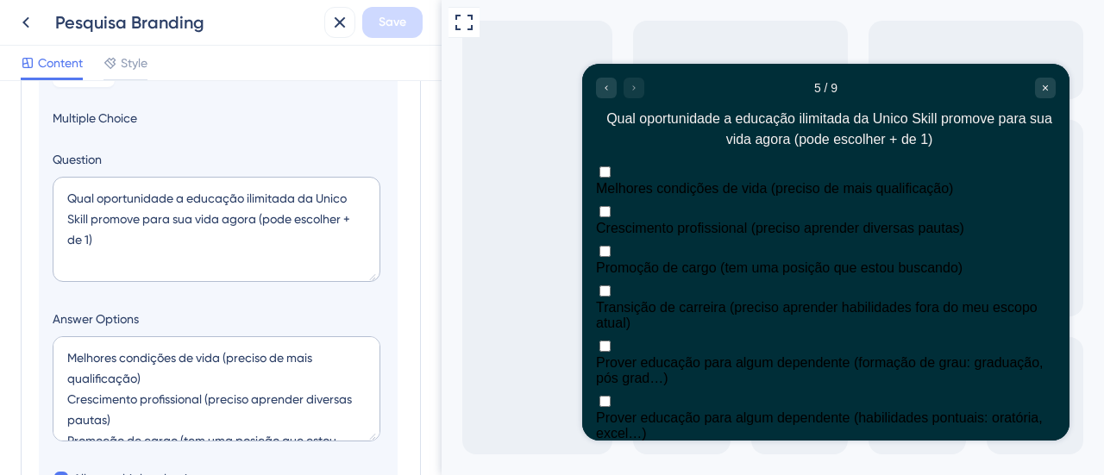
scroll to position [380, 0]
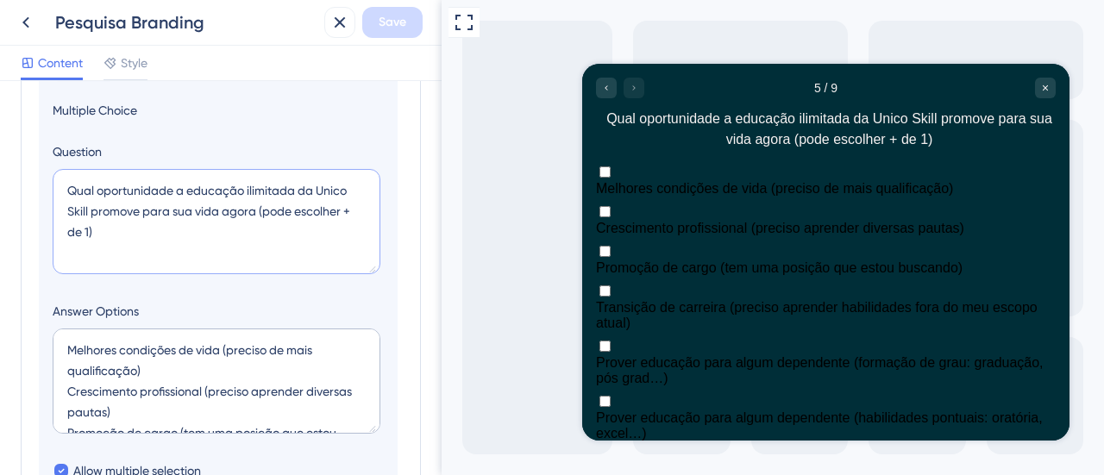
drag, startPoint x: 67, startPoint y: 215, endPoint x: 48, endPoint y: 189, distance: 32.1
click at [48, 189] on section "Logic Multiple Choice Question Qual oportunidade a educação ilimitada da Unico …" at bounding box center [218, 345] width 359 height 631
click at [200, 249] on textarea "Qual oportunidade a educação ilimitada da Unico Skill promove para sua vida ago…" at bounding box center [217, 221] width 328 height 105
click at [255, 210] on textarea "Qual oportunidade a educação ilimitada da Unico Skill promove para sua vida ago…" at bounding box center [217, 221] width 328 height 105
type textarea "Qual oportunidade a educação ilimitada da Unico Skill promove para sua vida ago…"
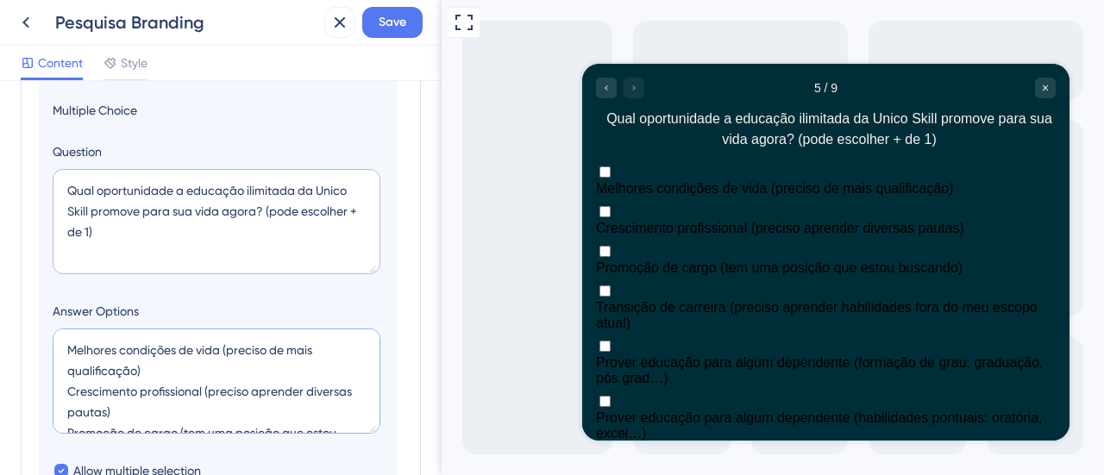
drag, startPoint x: 128, startPoint y: 367, endPoint x: 52, endPoint y: 352, distance: 77.3
click at [53, 352] on textarea "Melhores condições de vida (preciso de mais qualificação) Crescimento profissio…" at bounding box center [217, 381] width 328 height 105
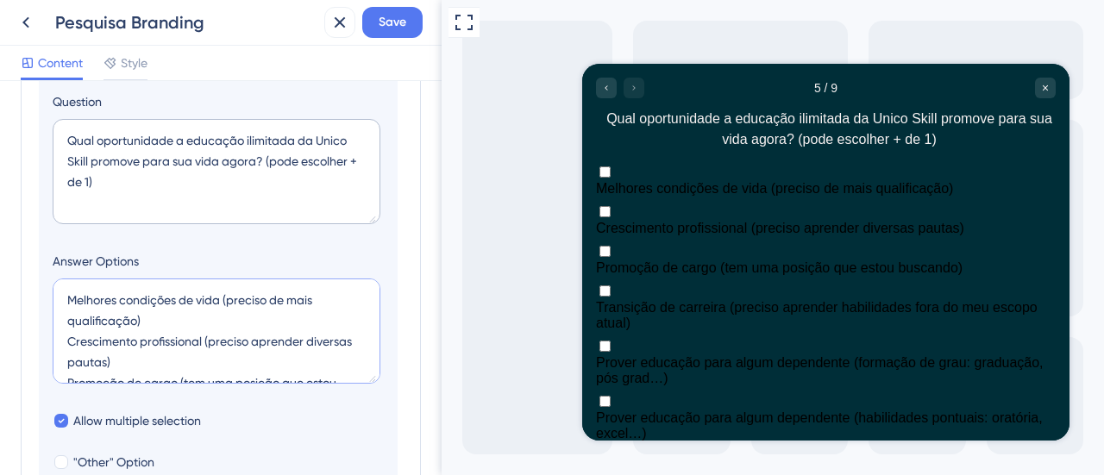
scroll to position [466, 0]
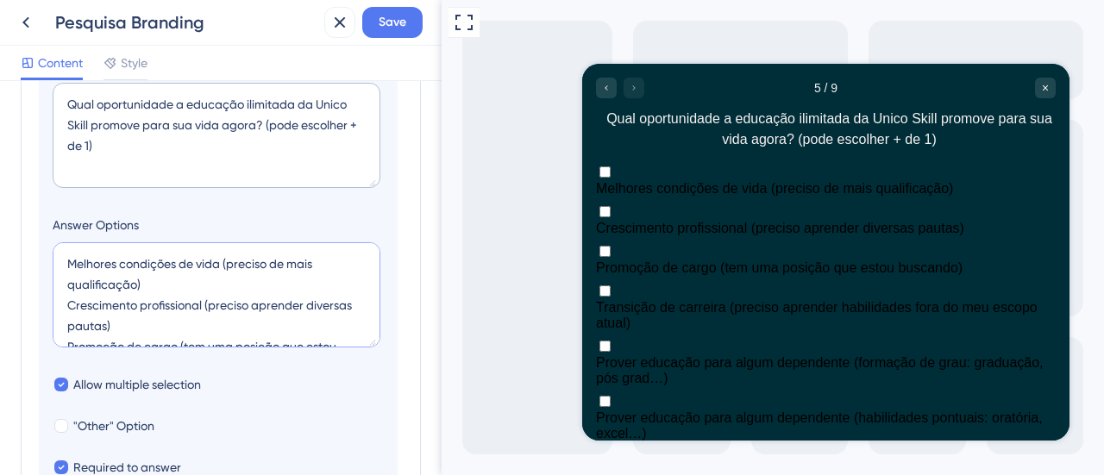
drag, startPoint x: 119, startPoint y: 319, endPoint x: 55, endPoint y: 306, distance: 65.1
click at [55, 306] on textarea "Melhores condições de vida (preciso de mais qualificação) Crescimento profissio…" at bounding box center [217, 294] width 328 height 105
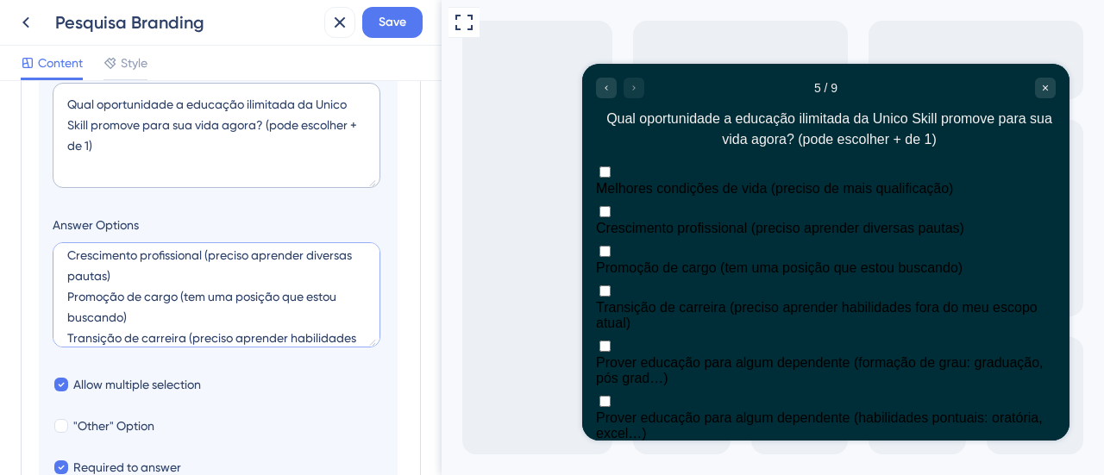
scroll to position [86, 0]
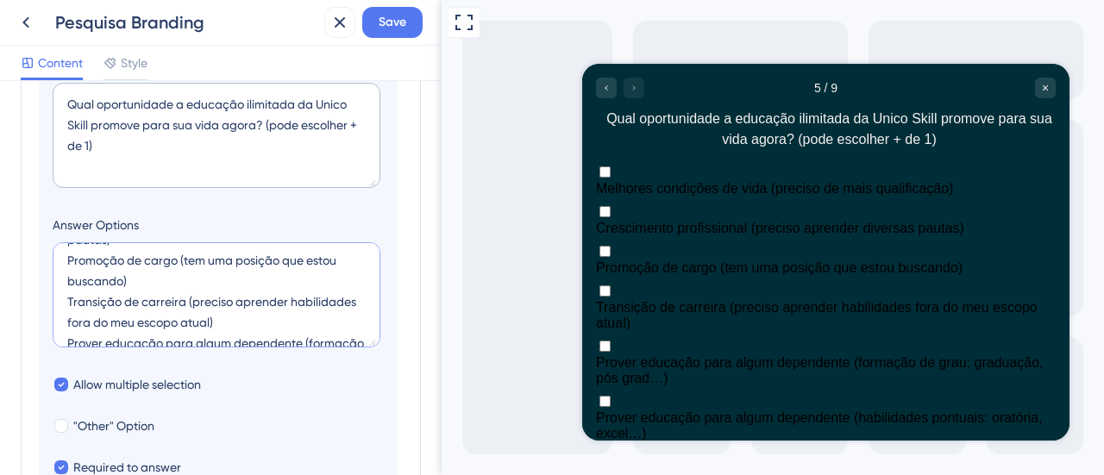
drag, startPoint x: 132, startPoint y: 276, endPoint x: 53, endPoint y: 261, distance: 79.9
click at [53, 261] on textarea "Melhores condições de vida (preciso de mais qualificação) Crescimento profissio…" at bounding box center [217, 294] width 328 height 105
drag, startPoint x: 294, startPoint y: 321, endPoint x: 57, endPoint y: 305, distance: 237.8
click at [57, 305] on textarea "Melhores condições de vida (preciso de mais qualificação) Crescimento profissio…" at bounding box center [217, 294] width 328 height 105
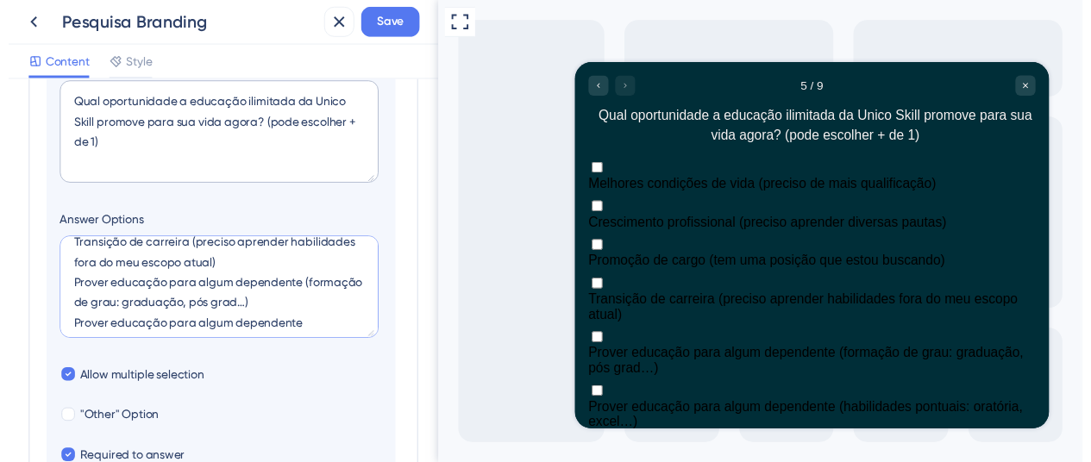
scroll to position [166, 0]
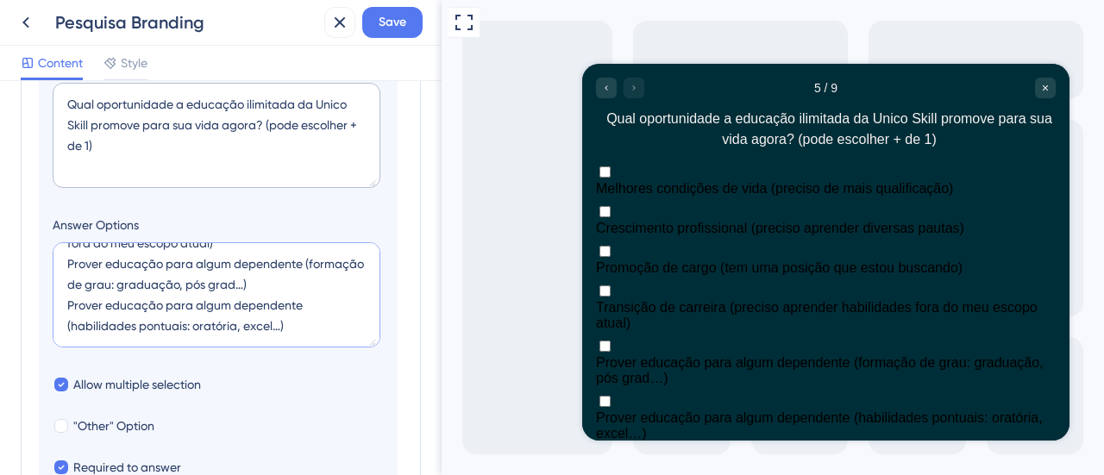
drag, startPoint x: 317, startPoint y: 282, endPoint x: 57, endPoint y: 266, distance: 260.2
click at [57, 266] on textarea "Melhores condições de vida (preciso de mais qualificação) Crescimento profissio…" at bounding box center [217, 294] width 328 height 105
drag, startPoint x: 285, startPoint y: 324, endPoint x: 18, endPoint y: 310, distance: 267.0
click at [18, 310] on div "Survey Questions Add questions to your survey and edit them below. Learn More Q…" at bounding box center [221, 278] width 442 height 394
click at [20, 22] on icon at bounding box center [26, 22] width 21 height 21
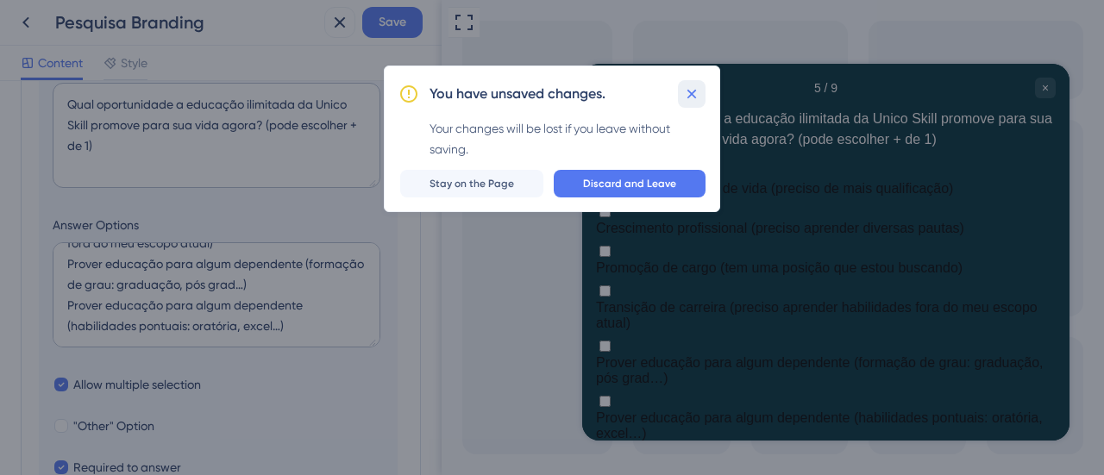
click at [690, 99] on icon at bounding box center [691, 93] width 17 height 17
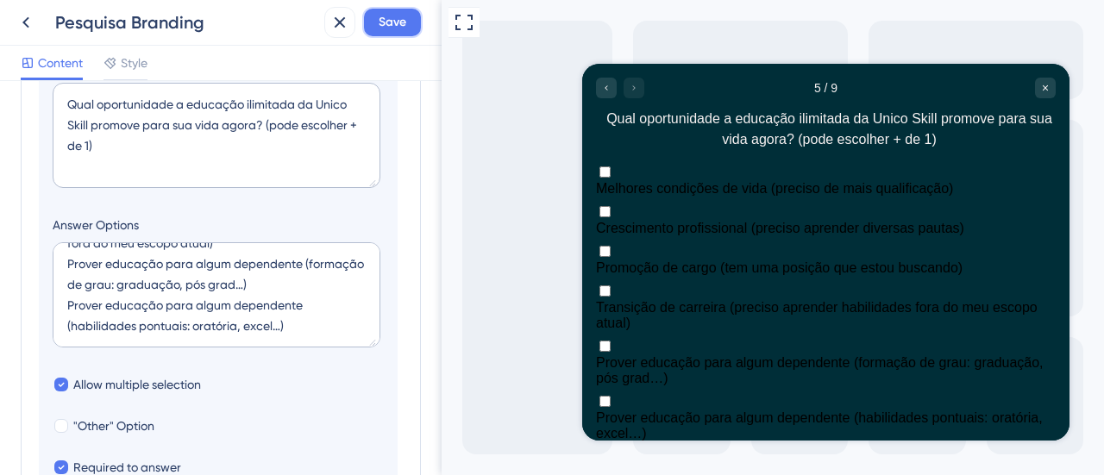
click at [392, 28] on span "Save" at bounding box center [393, 22] width 28 height 21
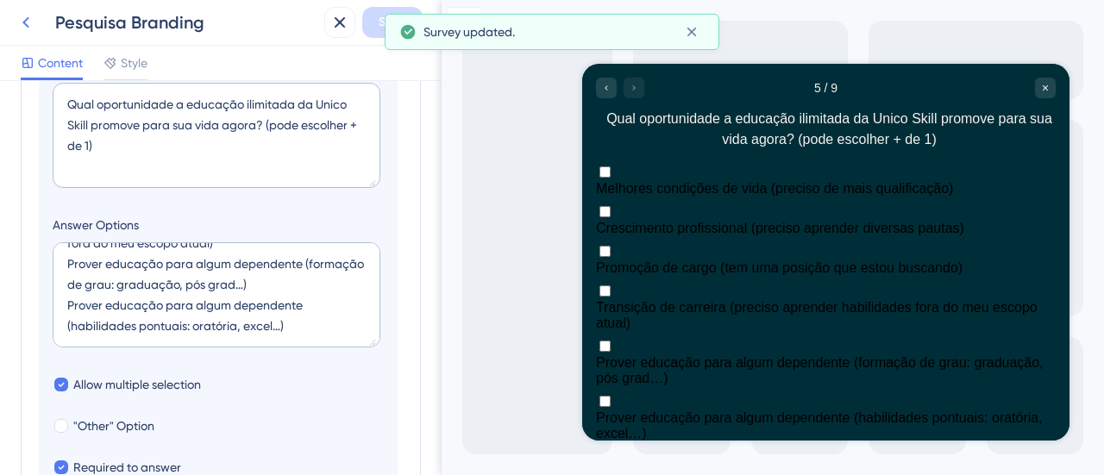
click at [24, 20] on icon at bounding box center [26, 22] width 21 height 21
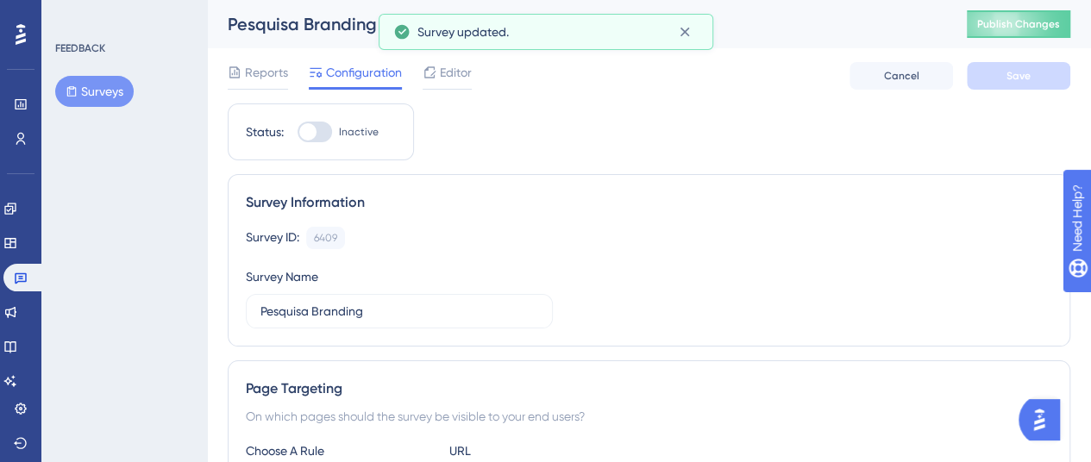
click at [446, 72] on span "Editor" at bounding box center [456, 72] width 32 height 21
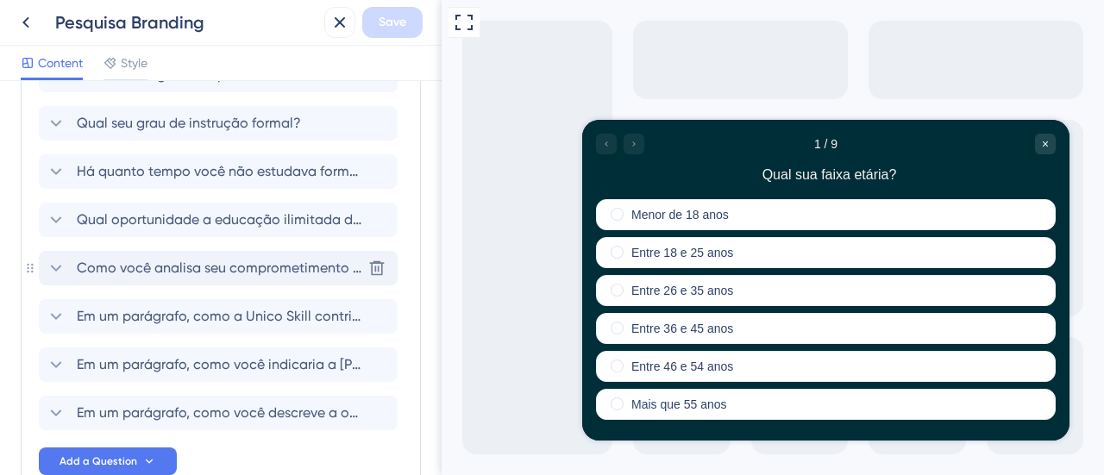
click at [271, 266] on span "Como você analisa seu comprometimento em continuar na empresa que trabalha hoje…" at bounding box center [219, 268] width 285 height 21
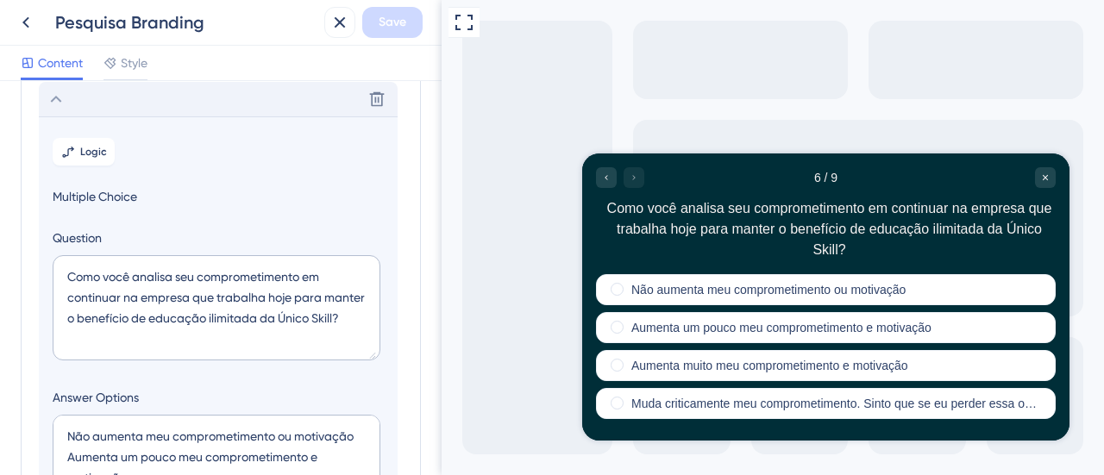
scroll to position [428, 0]
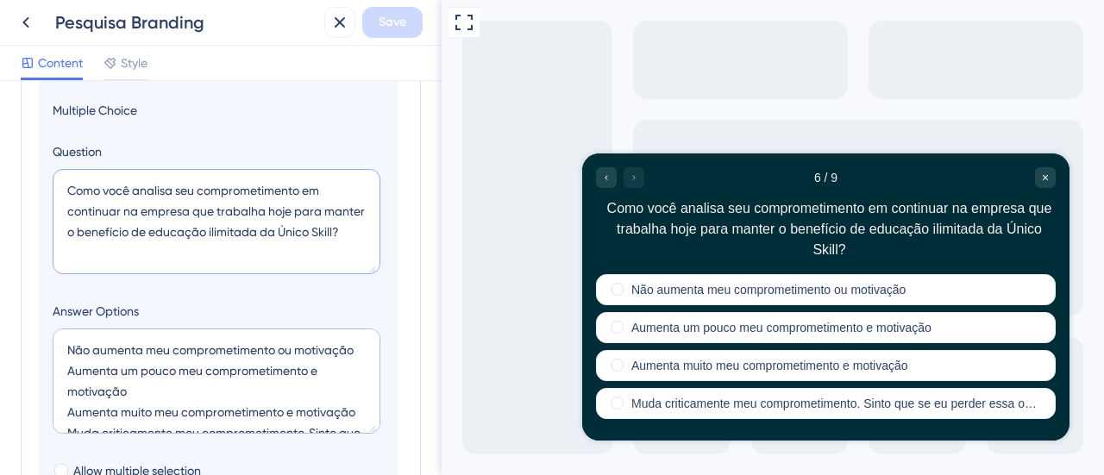
drag, startPoint x: 66, startPoint y: 184, endPoint x: 404, endPoint y: 269, distance: 348.8
click at [404, 269] on div "Survey Questions Add questions to your survey and edit them below. Learn More Q…" at bounding box center [221, 271] width 400 height 1195
drag, startPoint x: 129, startPoint y: 372, endPoint x: 47, endPoint y: 346, distance: 86.8
click at [47, 346] on section "Logic Multiple Choice Question Como você analisa seu comprometimento em continu…" at bounding box center [218, 345] width 359 height 631
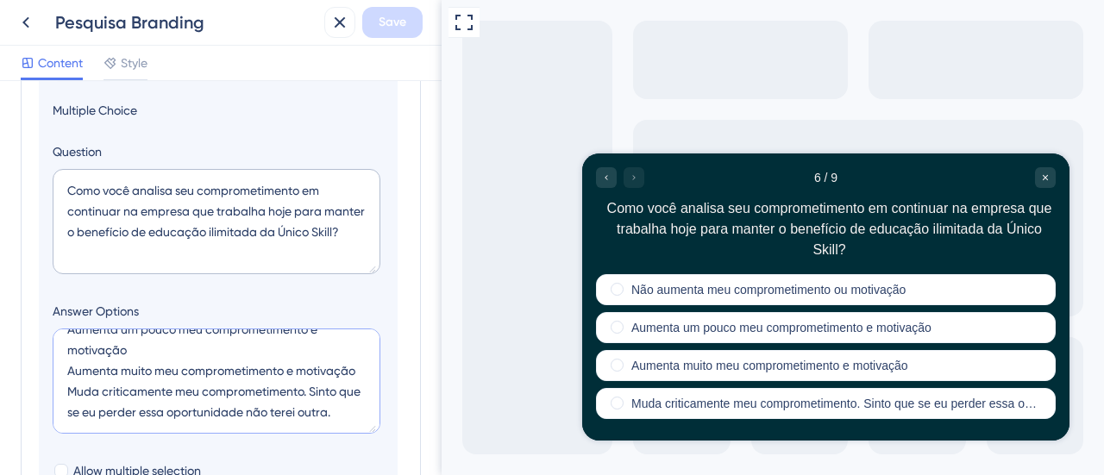
scroll to position [0, 0]
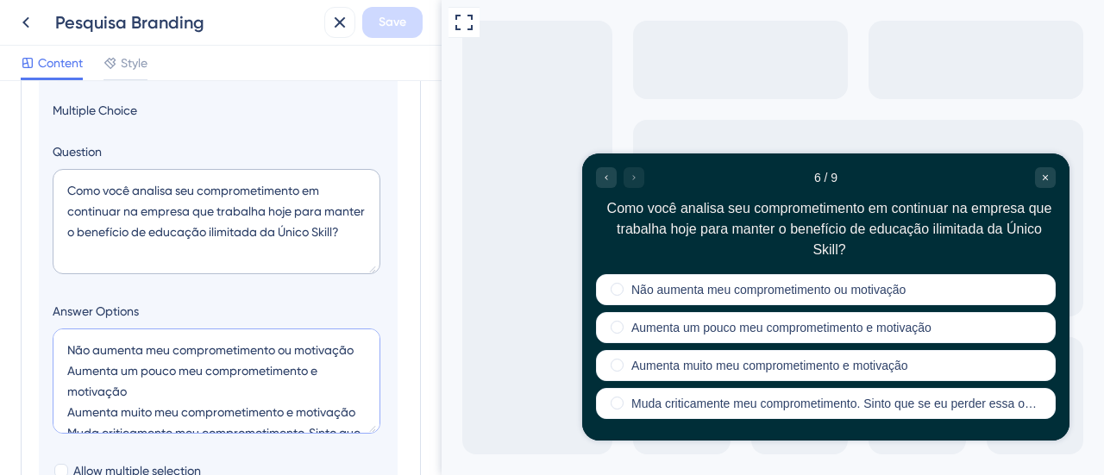
drag, startPoint x: 140, startPoint y: 413, endPoint x: 66, endPoint y: 389, distance: 78.0
click at [66, 389] on textarea "Não aumenta meu comprometimento ou motivação Aumenta um pouco meu comprometimen…" at bounding box center [217, 381] width 328 height 105
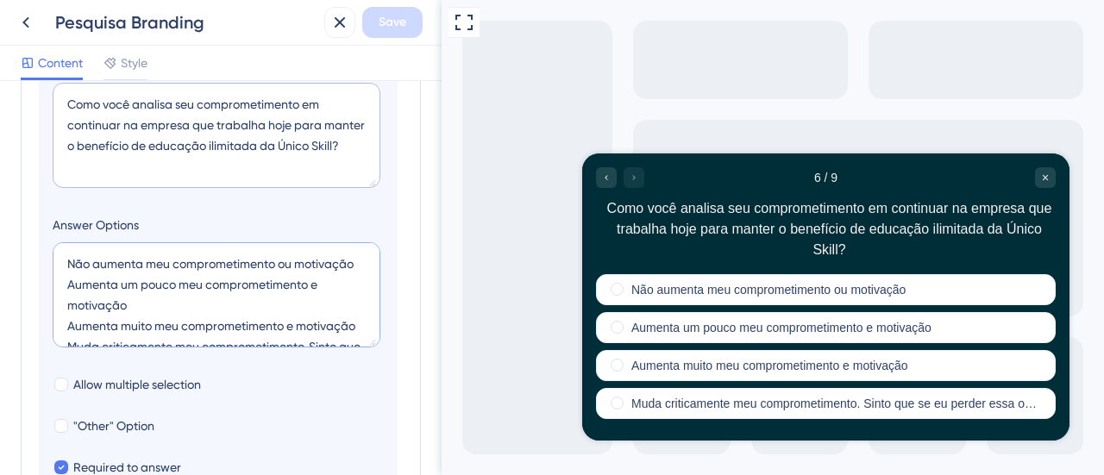
scroll to position [86, 0]
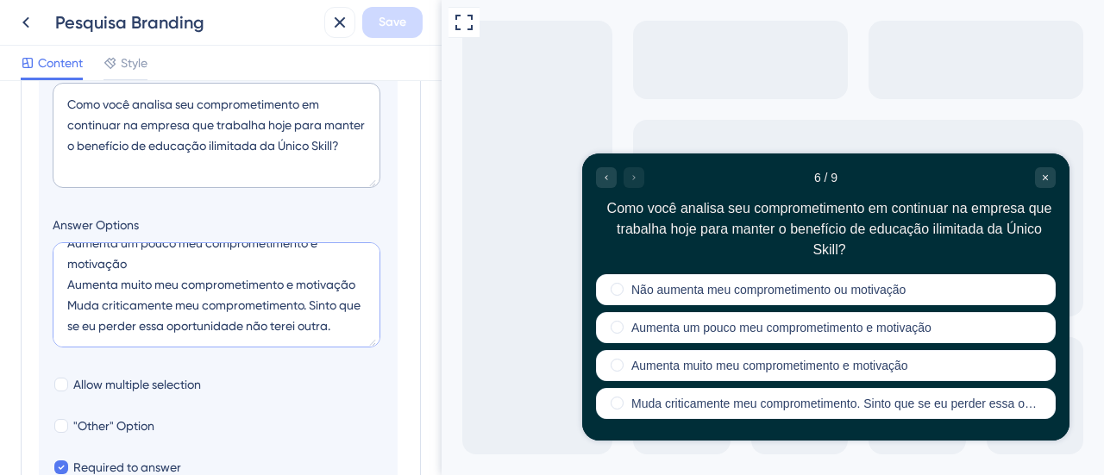
drag, startPoint x: 93, startPoint y: 280, endPoint x: 42, endPoint y: 256, distance: 56.0
click at [42, 256] on section "Logic Multiple Choice Question Como você analisa seu comprometimento em continu…" at bounding box center [218, 259] width 359 height 631
drag, startPoint x: 124, startPoint y: 339, endPoint x: 59, endPoint y: 298, distance: 77.1
click at [59, 298] on textarea "Não aumenta meu comprometimento ou motivação Aumenta um pouco meu comprometimen…" at bounding box center [217, 294] width 328 height 105
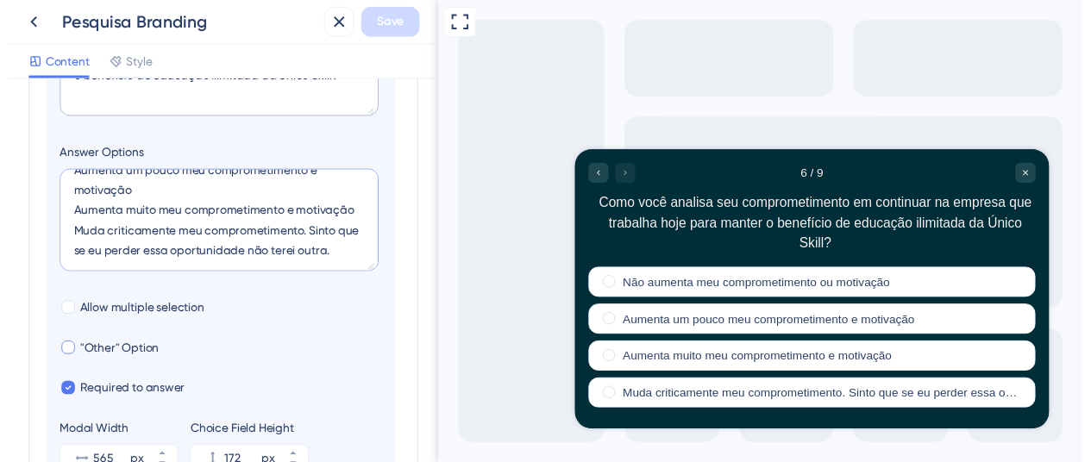
scroll to position [687, 0]
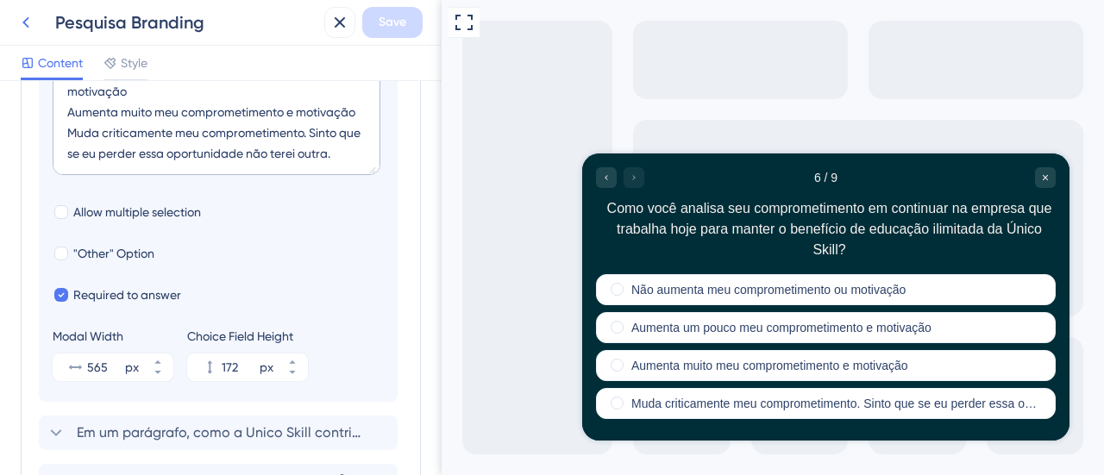
click at [28, 18] on icon at bounding box center [25, 22] width 7 height 11
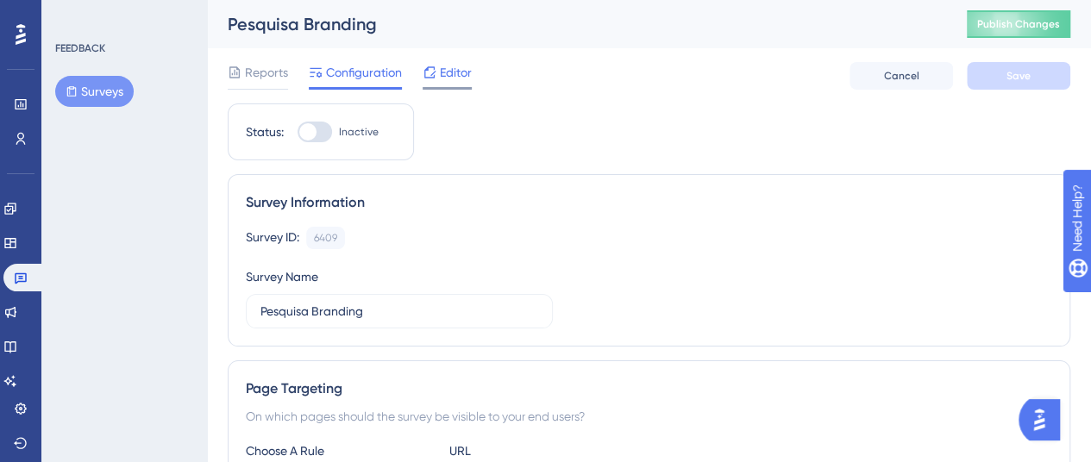
click at [445, 75] on span "Editor" at bounding box center [456, 72] width 32 height 21
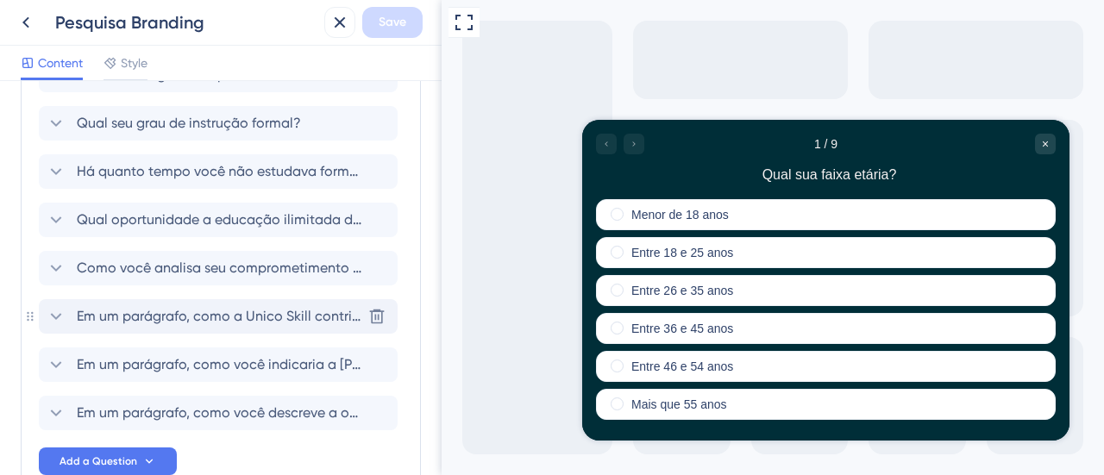
click at [219, 318] on span "Em um parágrafo, como a Unico Skill contribuiu na sua percepção sobre a empresa…" at bounding box center [219, 316] width 285 height 21
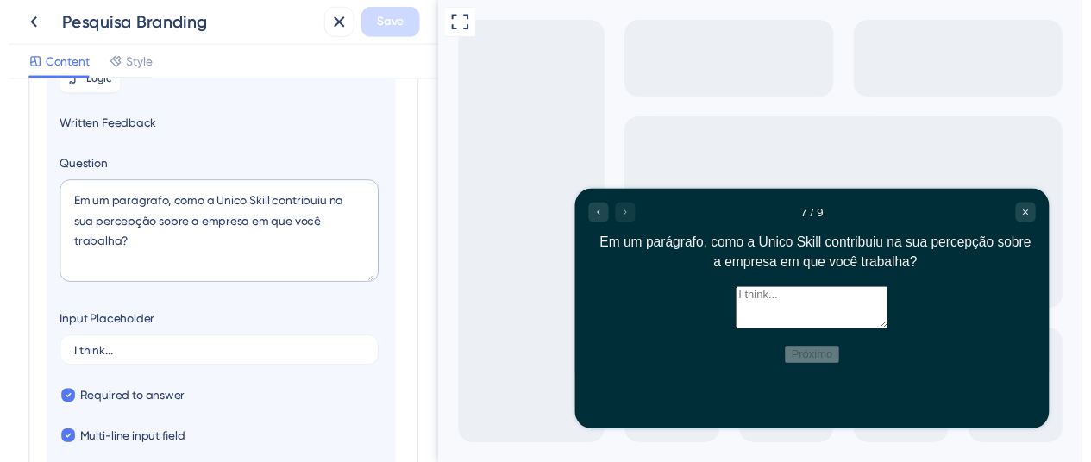
scroll to position [476, 0]
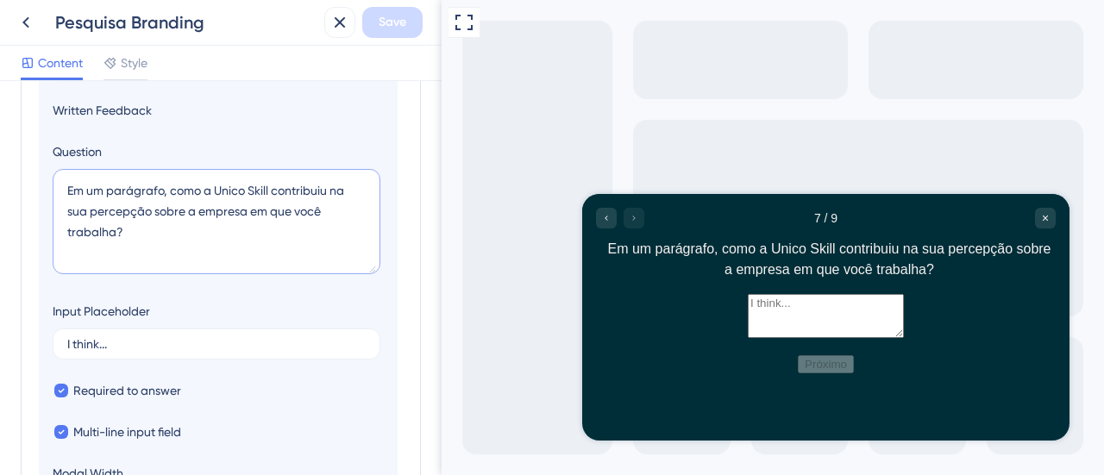
drag, startPoint x: 131, startPoint y: 234, endPoint x: 50, endPoint y: 177, distance: 99.1
click at [50, 177] on section "Logic Written Feedback Question Em um parágrafo, como a Unico Skill contribuiu …" at bounding box center [218, 284] width 359 height 509
click at [28, 21] on icon at bounding box center [26, 22] width 21 height 21
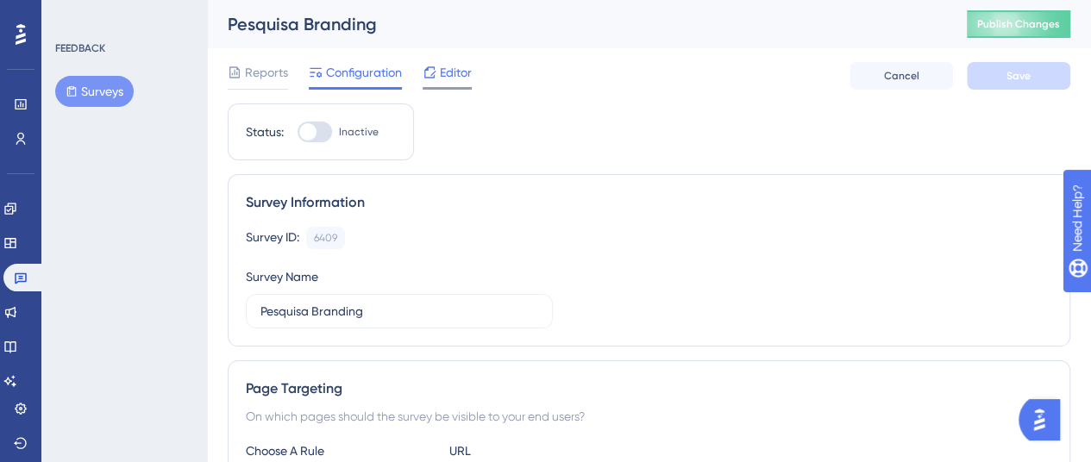
click at [451, 80] on span "Editor" at bounding box center [456, 72] width 32 height 21
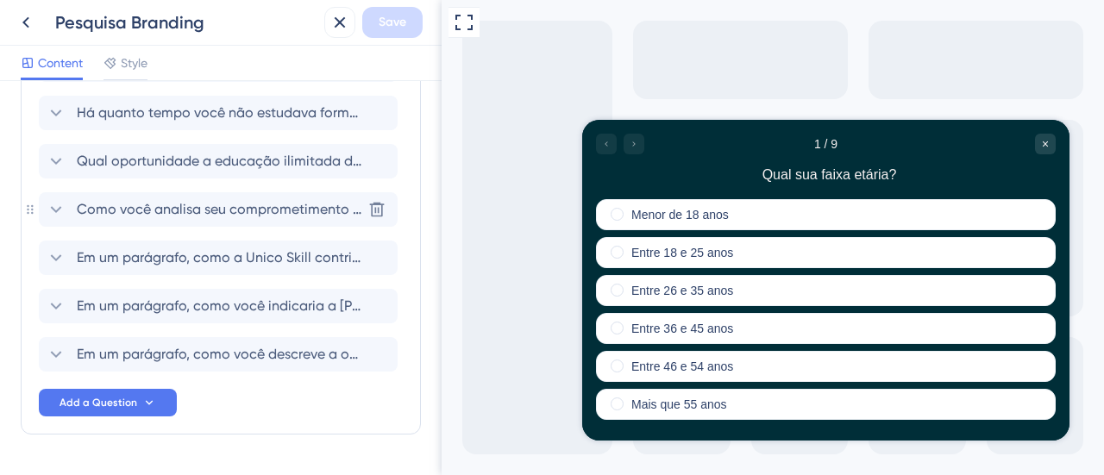
scroll to position [259, 0]
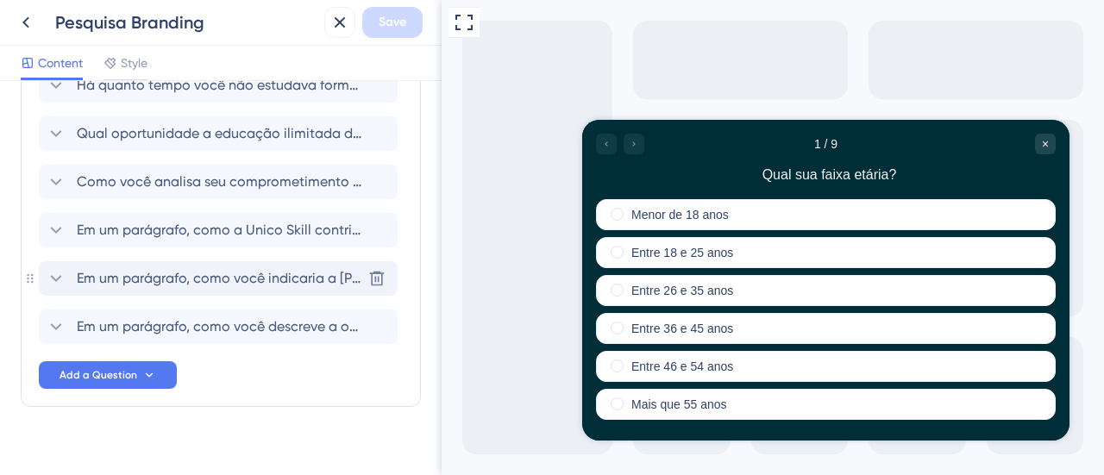
click at [223, 279] on span "Em um parágrafo, como você indicaria a [PERSON_NAME]?" at bounding box center [219, 278] width 285 height 21
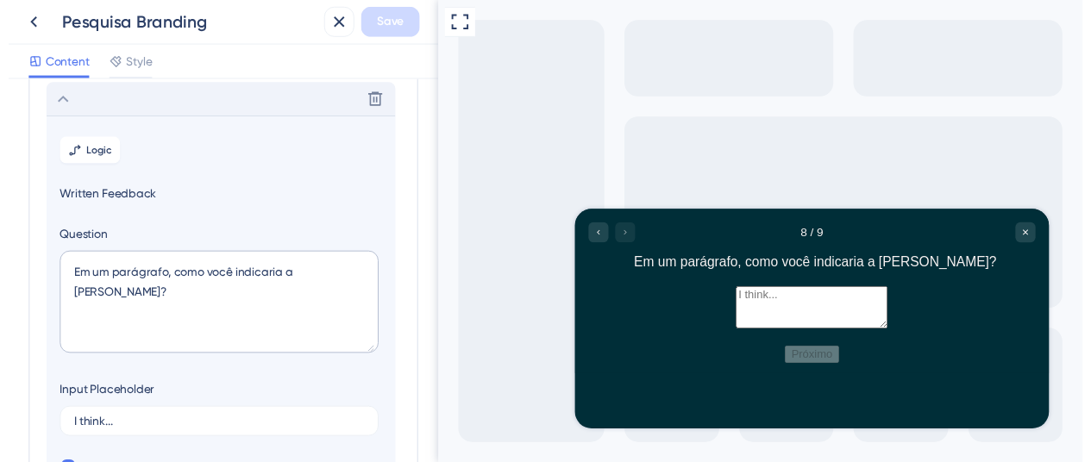
scroll to position [438, 0]
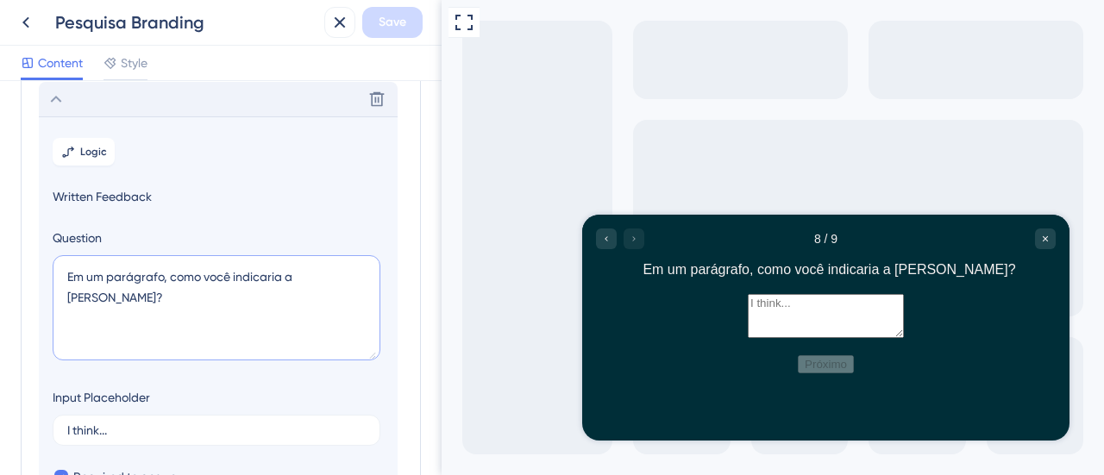
drag, startPoint x: 358, startPoint y: 274, endPoint x: 43, endPoint y: 260, distance: 315.2
click at [43, 260] on section "Logic Written Feedback Question Em um parágrafo, como você indicaria a [PERSON_…" at bounding box center [218, 370] width 359 height 509
click at [36, 27] on button at bounding box center [25, 22] width 31 height 31
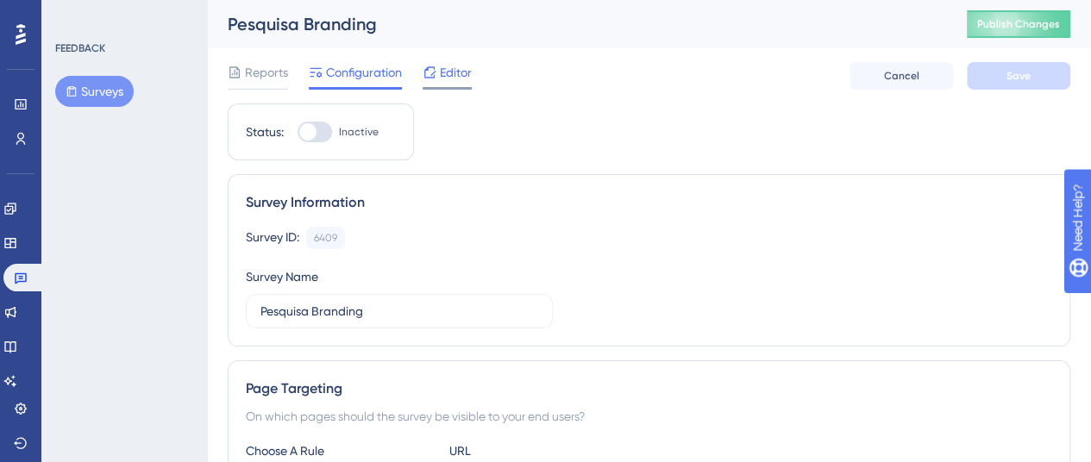
click at [462, 62] on span "Editor" at bounding box center [456, 72] width 32 height 21
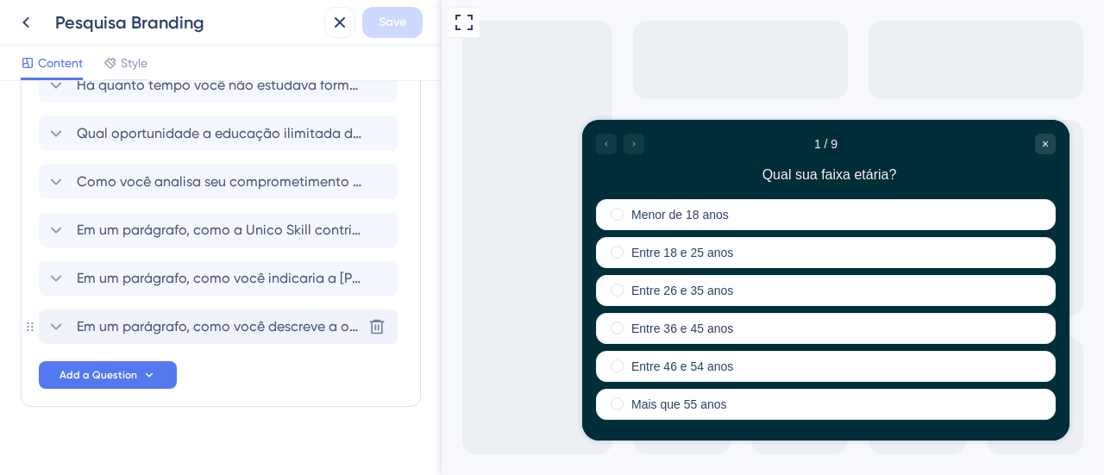
click at [191, 324] on span "Em um parágrafo, como você descreve a oportunidade que a Unico Skill trouxe par…" at bounding box center [219, 327] width 285 height 21
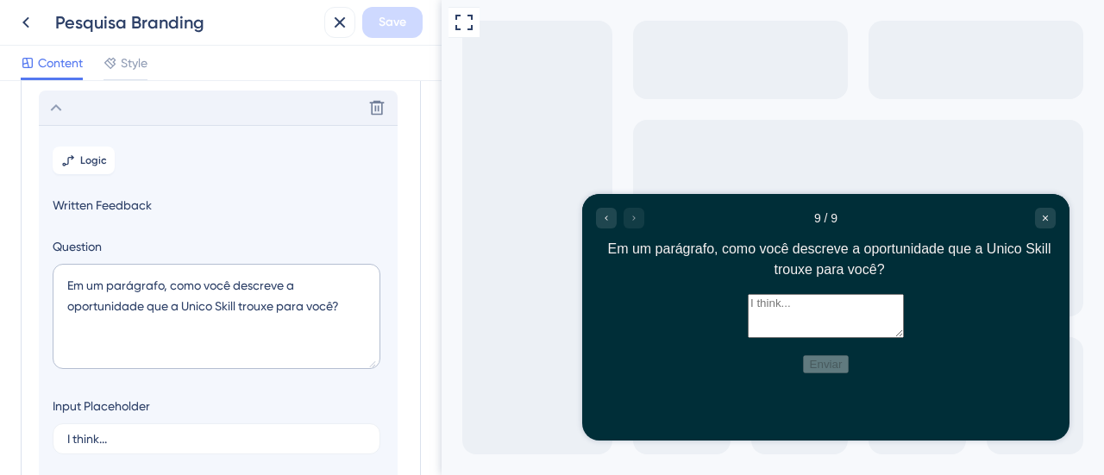
scroll to position [487, 0]
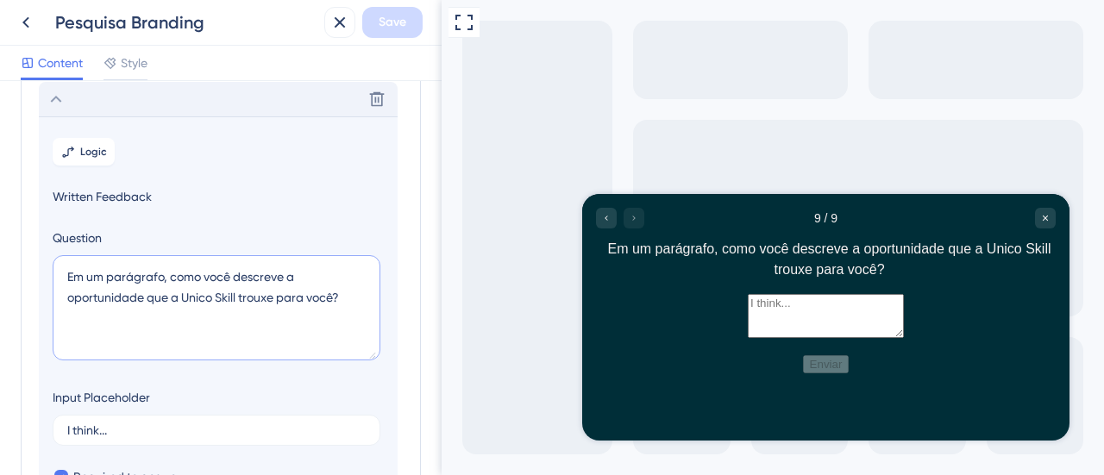
drag, startPoint x: 348, startPoint y: 298, endPoint x: 8, endPoint y: 273, distance: 340.8
click at [8, 273] on div "Survey Questions Add questions to your survey and edit them below. Learn More Q…" at bounding box center [221, 278] width 442 height 394
